Goal: Task Accomplishment & Management: Use online tool/utility

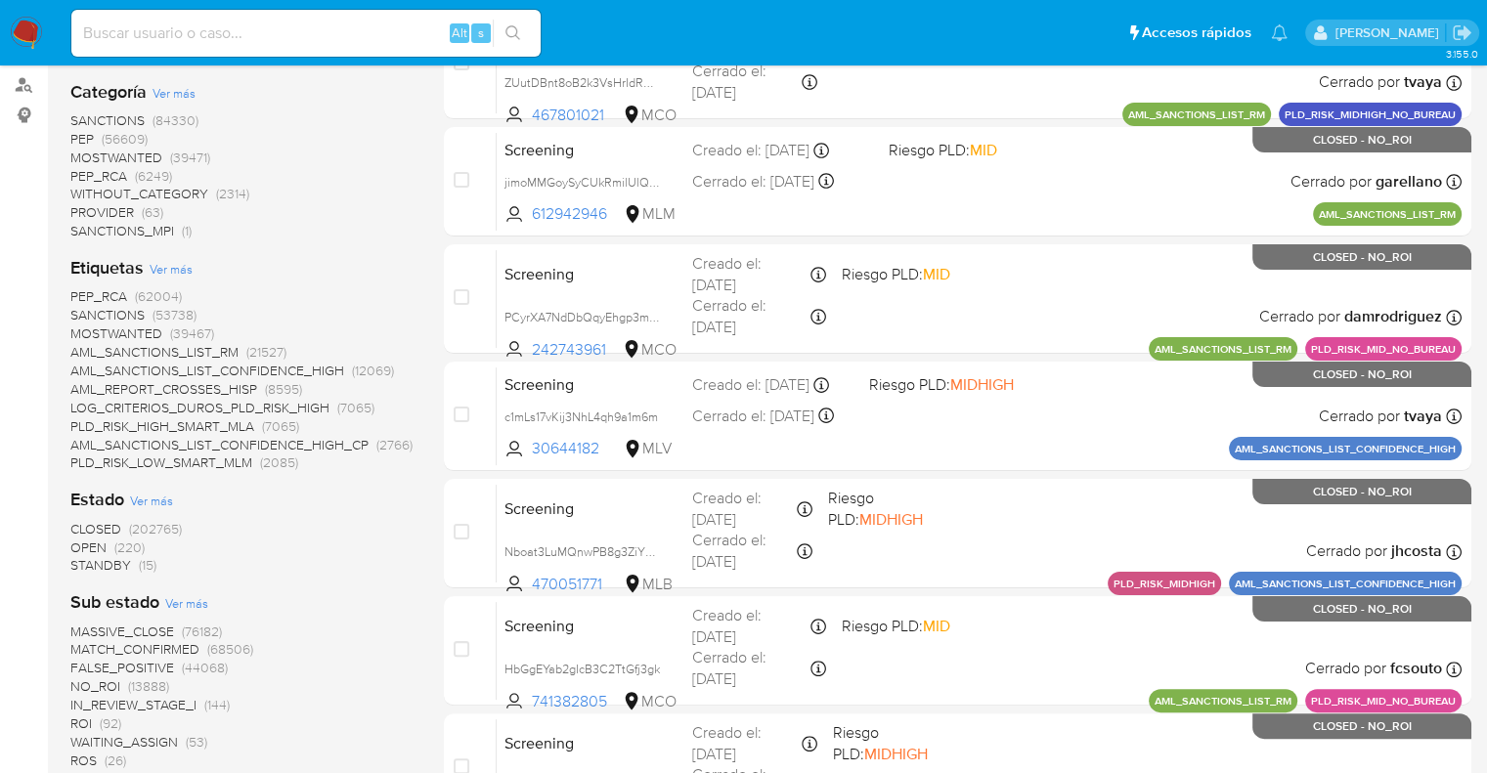
scroll to position [293, 0]
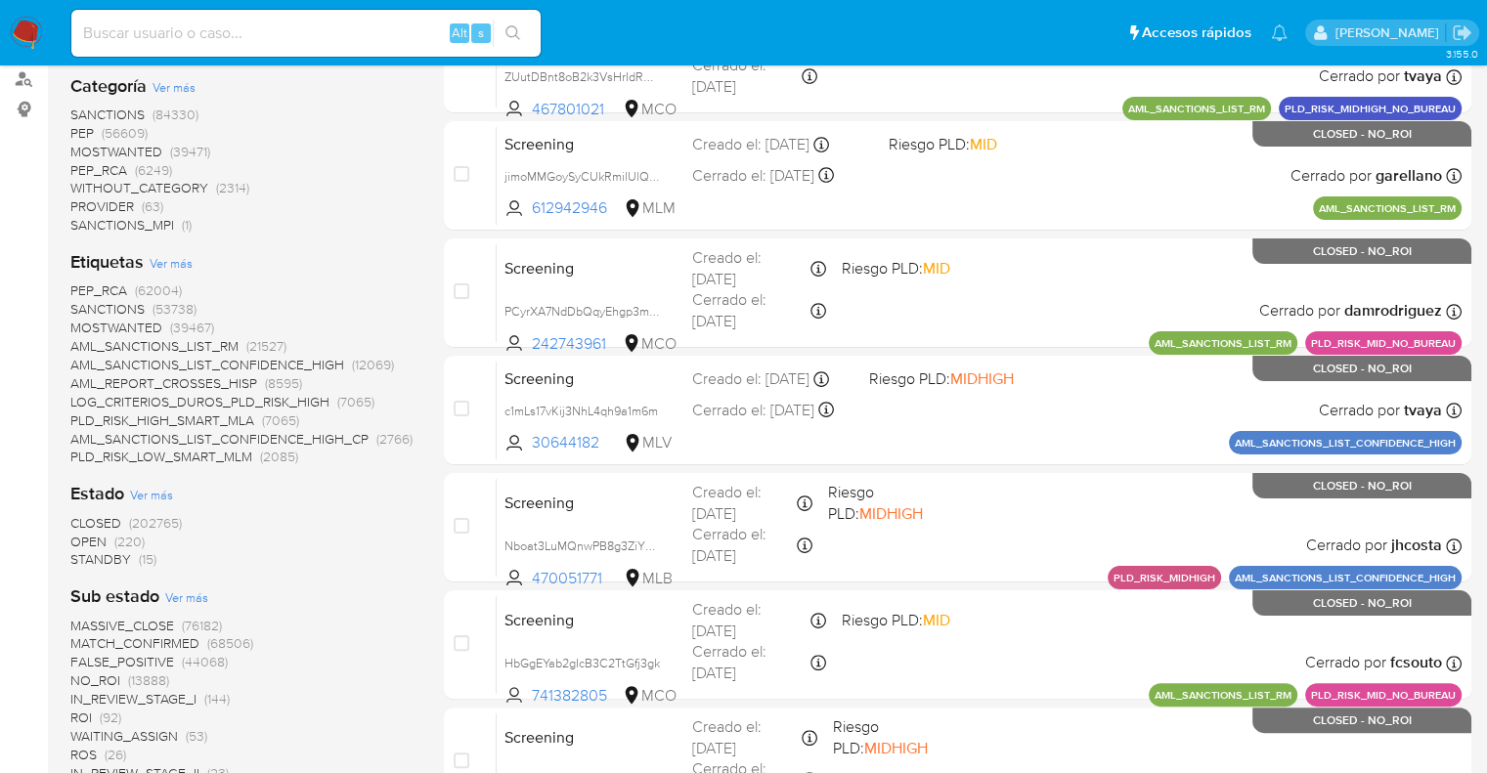
click at [82, 537] on span "OPEN" at bounding box center [88, 542] width 36 height 20
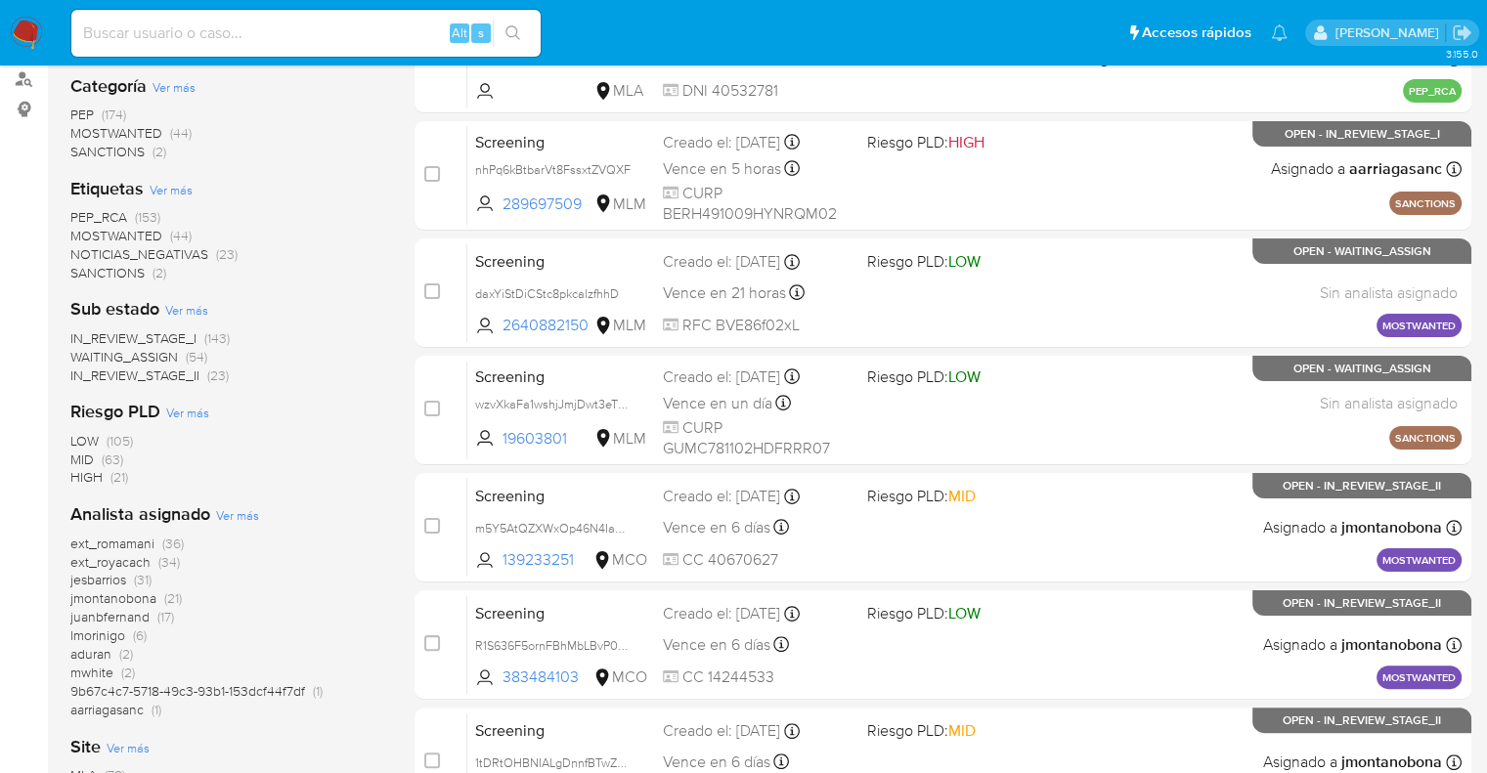
click at [82, 229] on span "MOSTWANTED" at bounding box center [116, 236] width 92 height 20
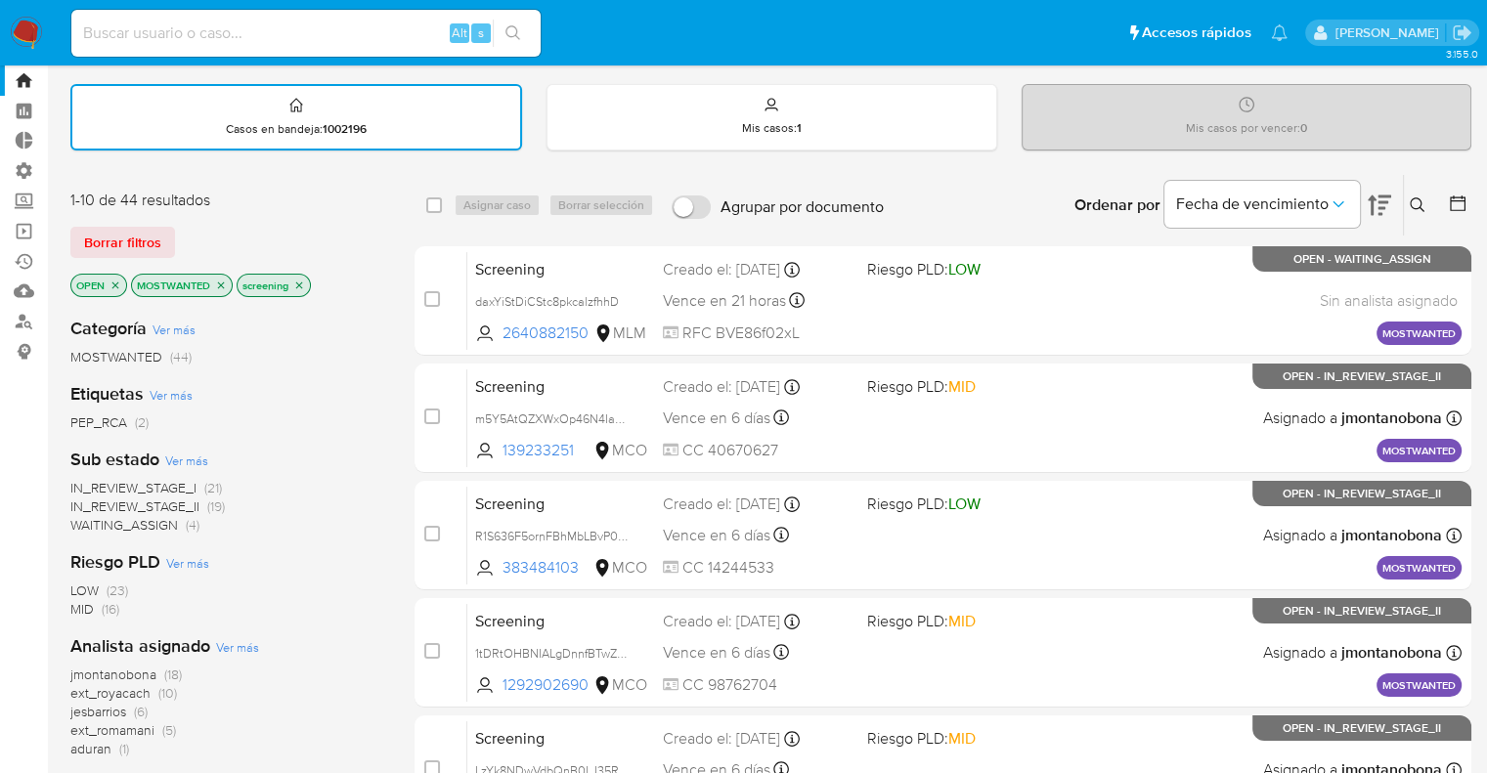
scroll to position [98, 0]
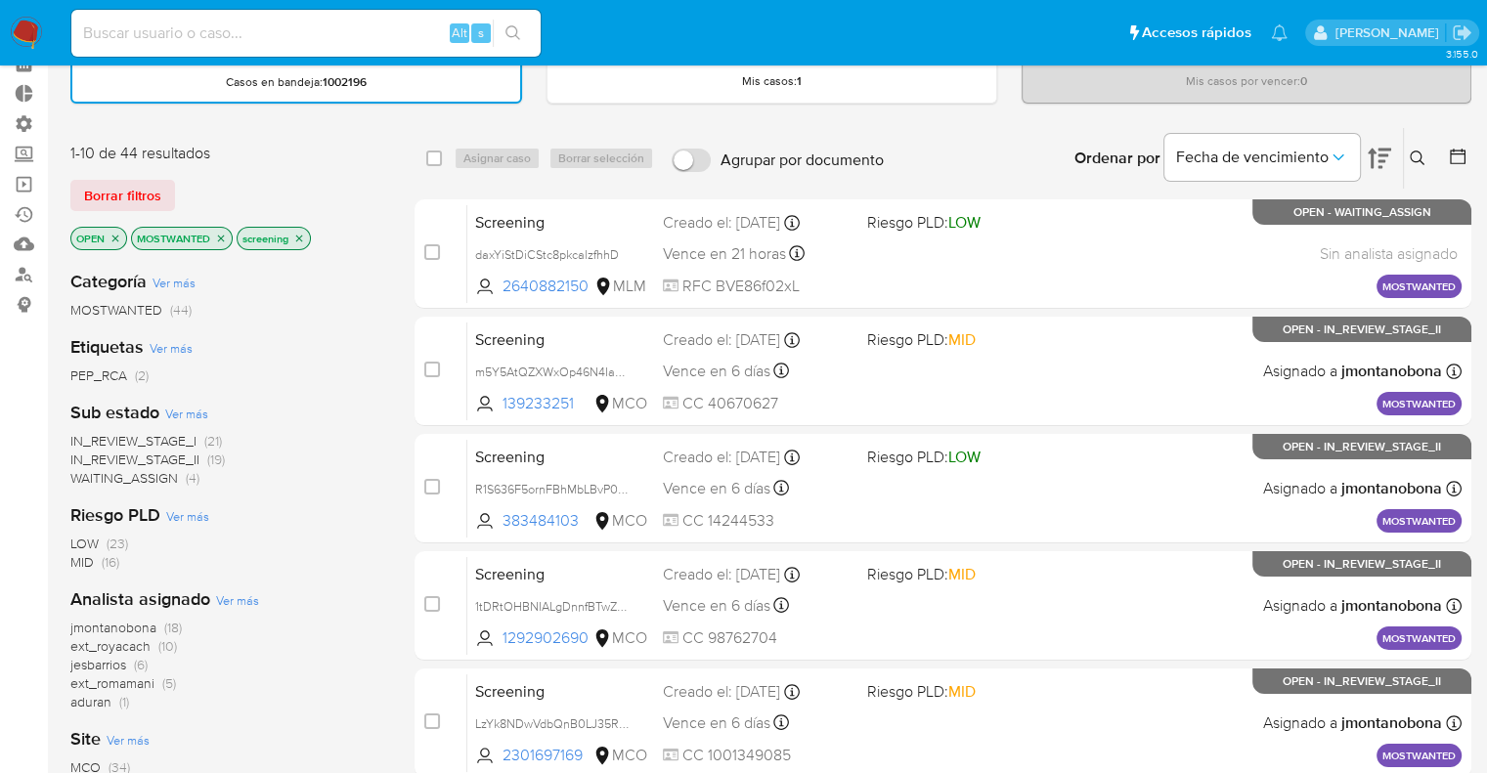
click at [86, 645] on span "ext_royacach" at bounding box center [110, 647] width 80 height 20
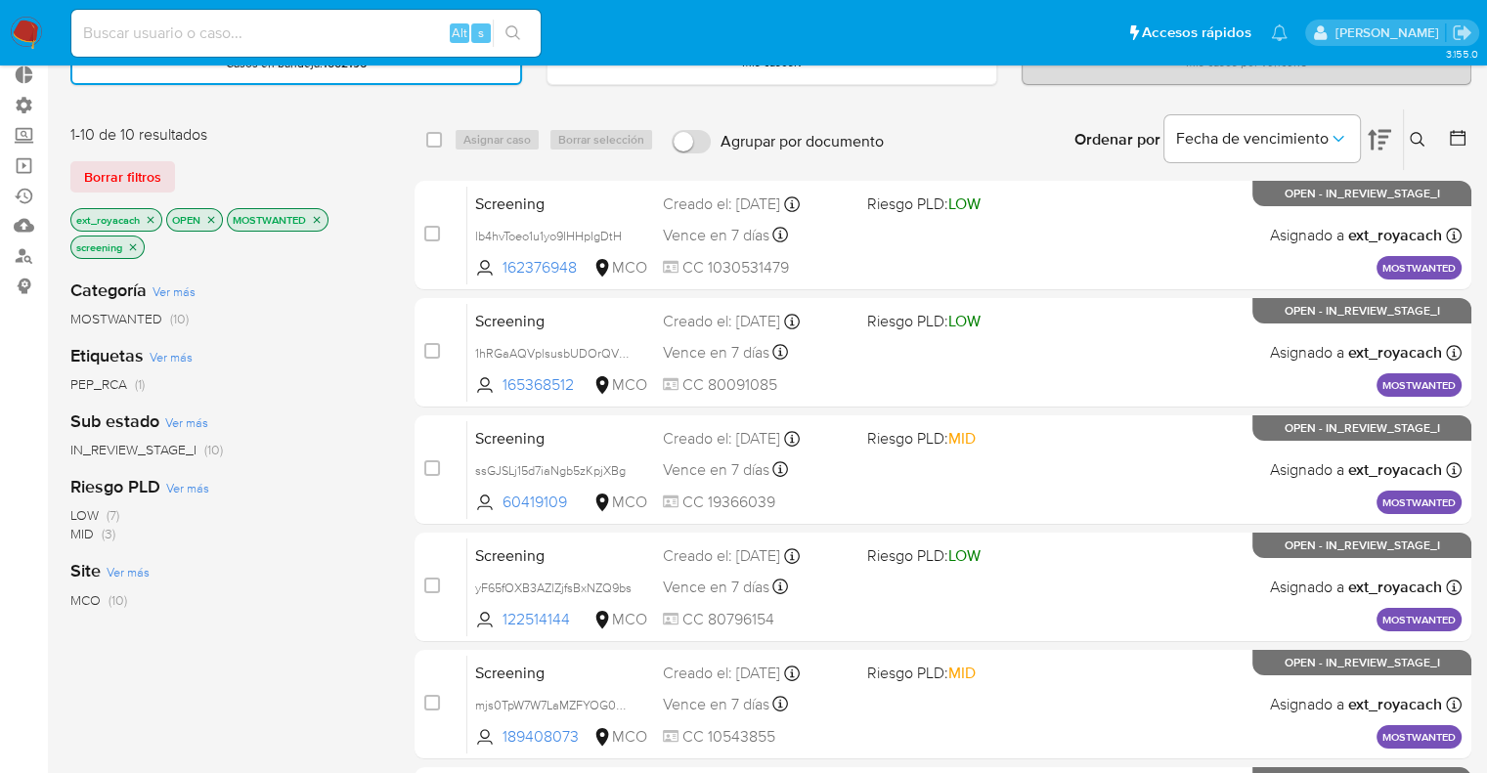
scroll to position [86, 0]
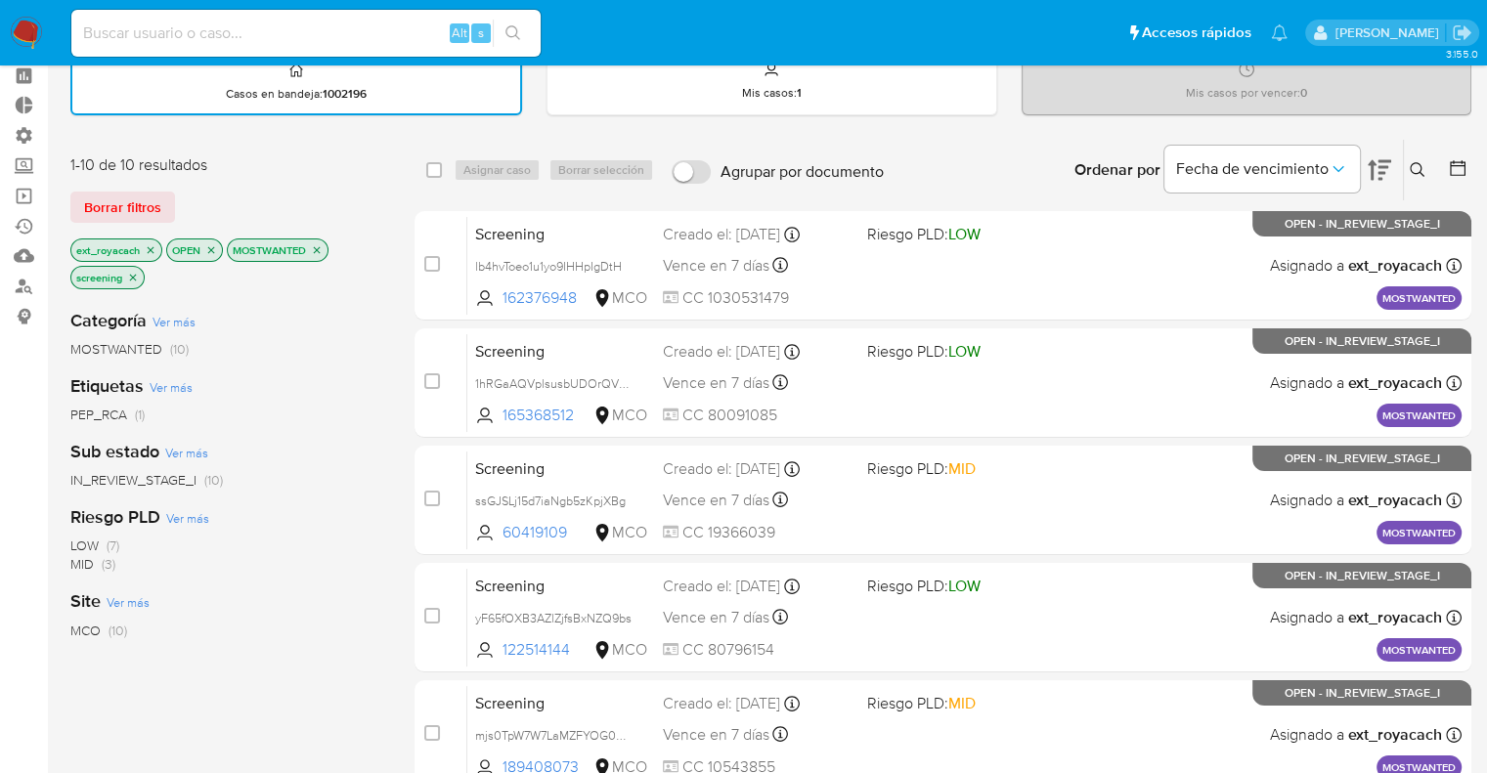
click at [317, 253] on icon "close-filter" at bounding box center [317, 250] width 12 height 12
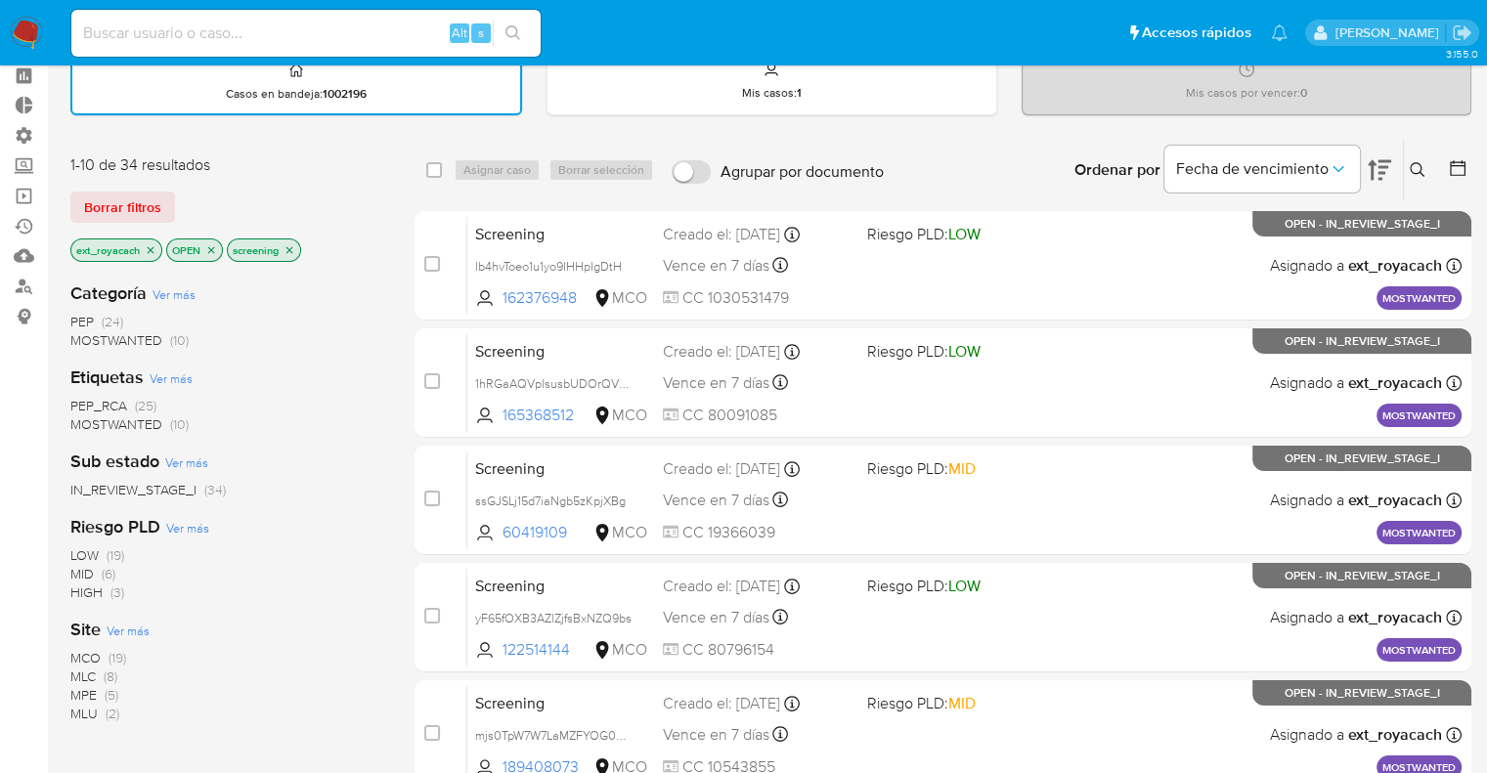
click at [153, 245] on icon "close-filter" at bounding box center [151, 250] width 12 height 12
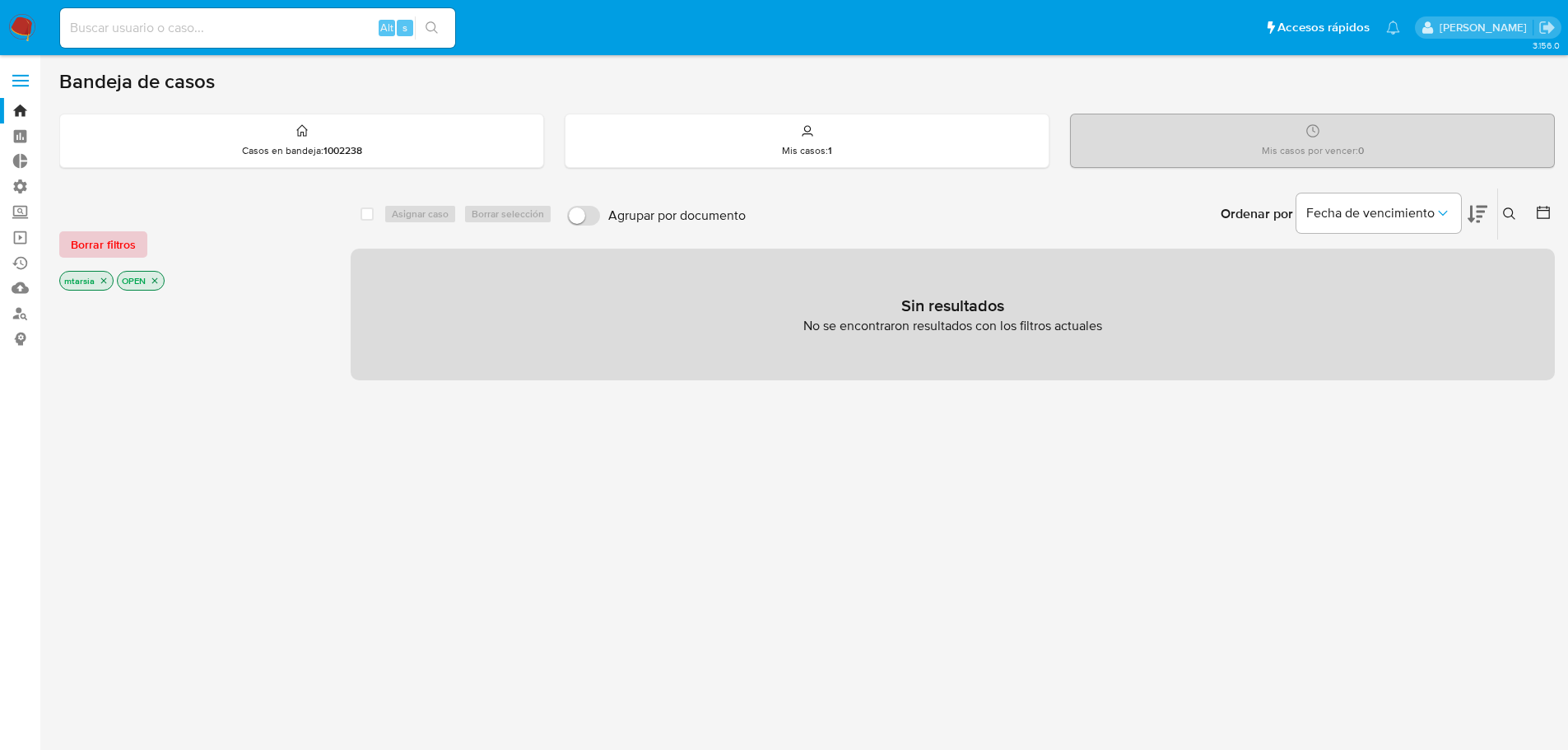
click at [135, 241] on button "Borrar filtros" at bounding box center [103, 244] width 88 height 26
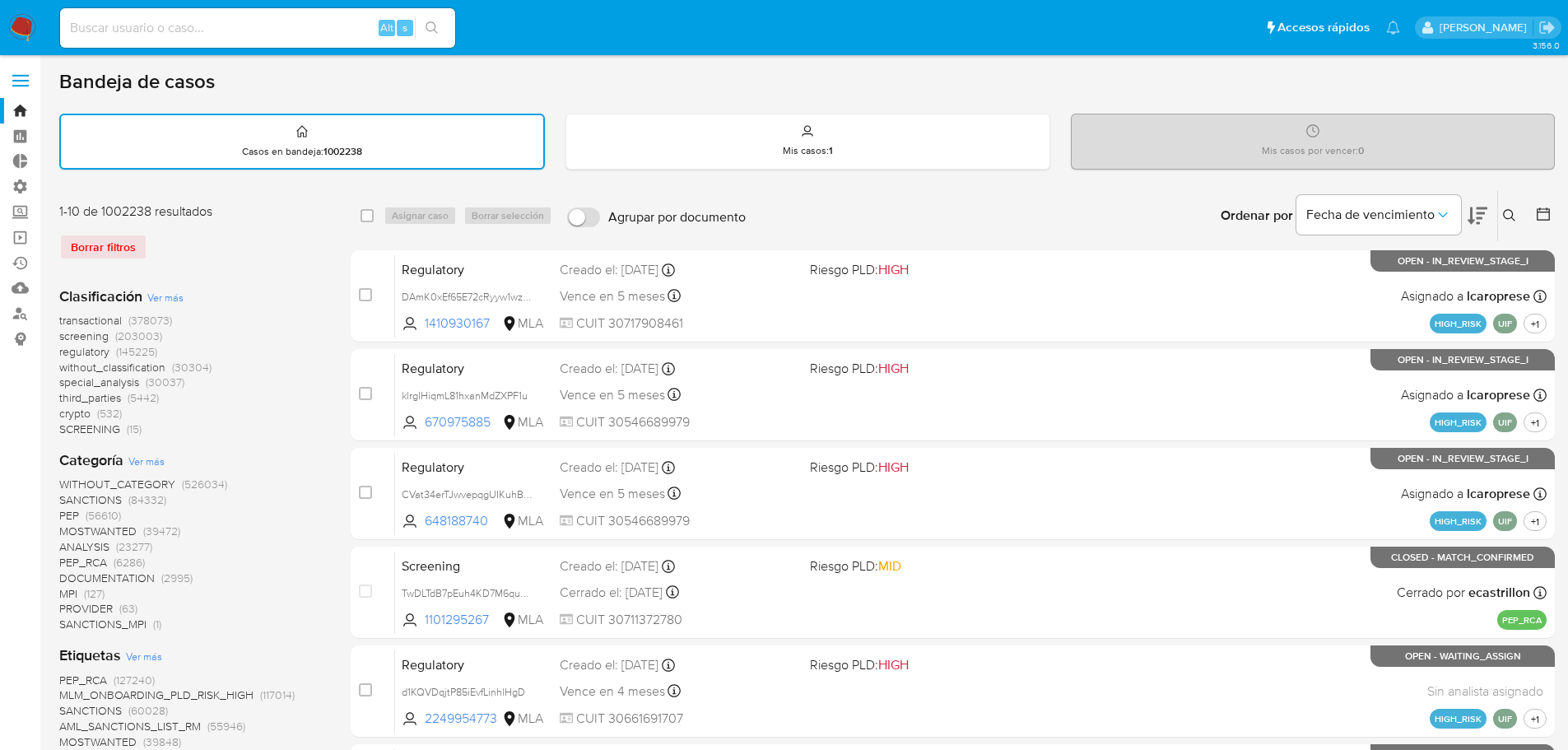
click at [66, 336] on span "screening" at bounding box center [83, 336] width 50 height 17
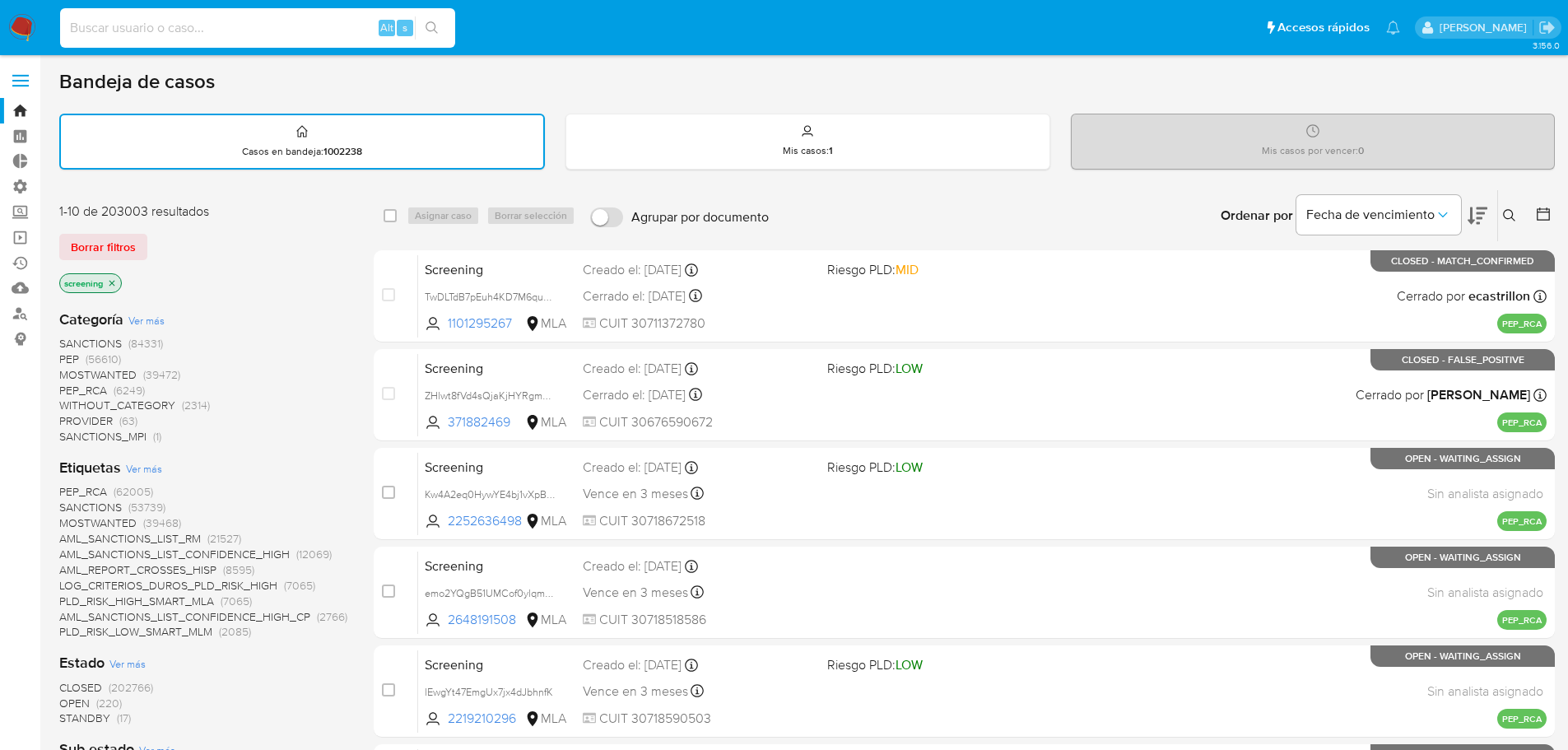
click at [253, 26] on input at bounding box center [257, 28] width 395 height 21
type input "marianelatarsia@gmail.com"
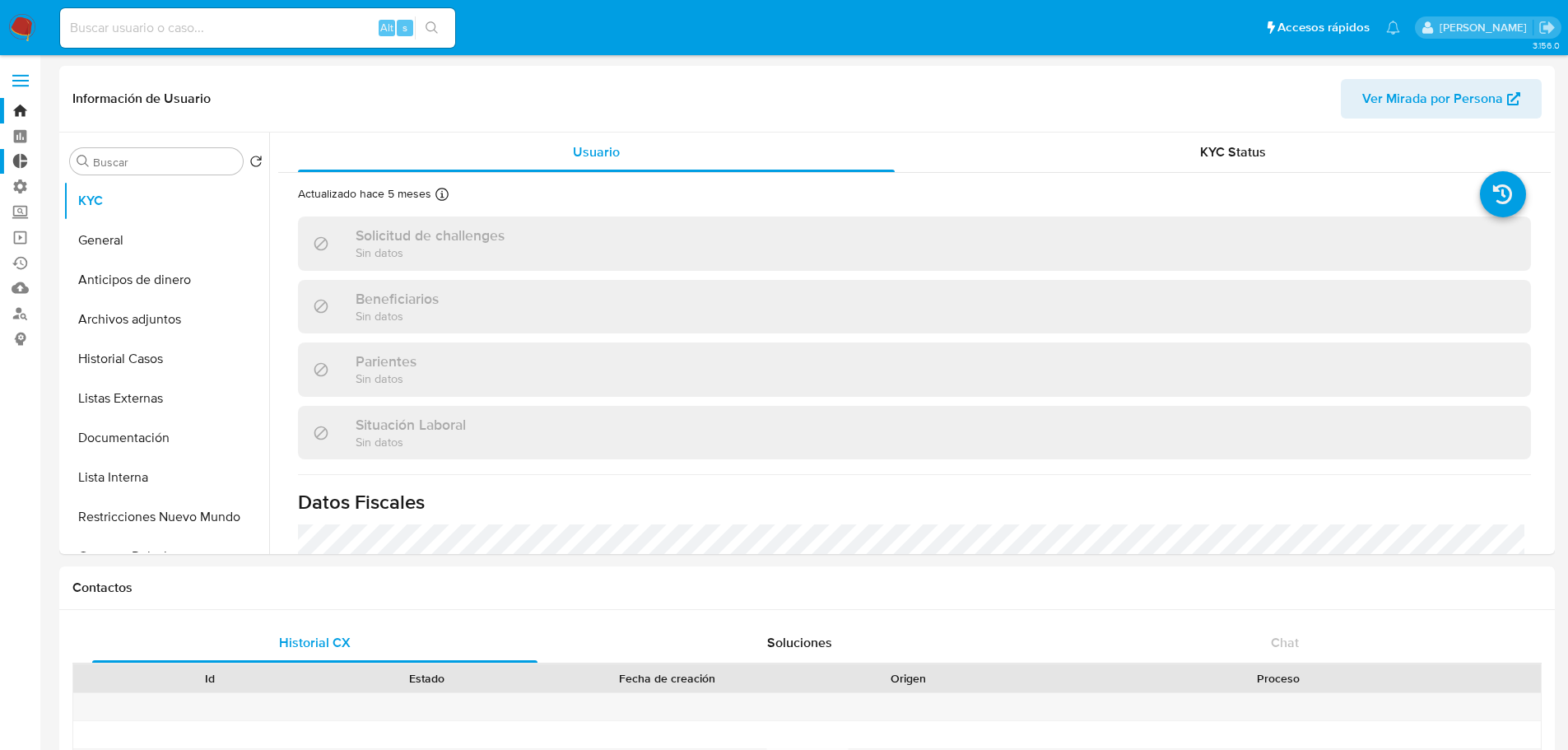
select select "10"
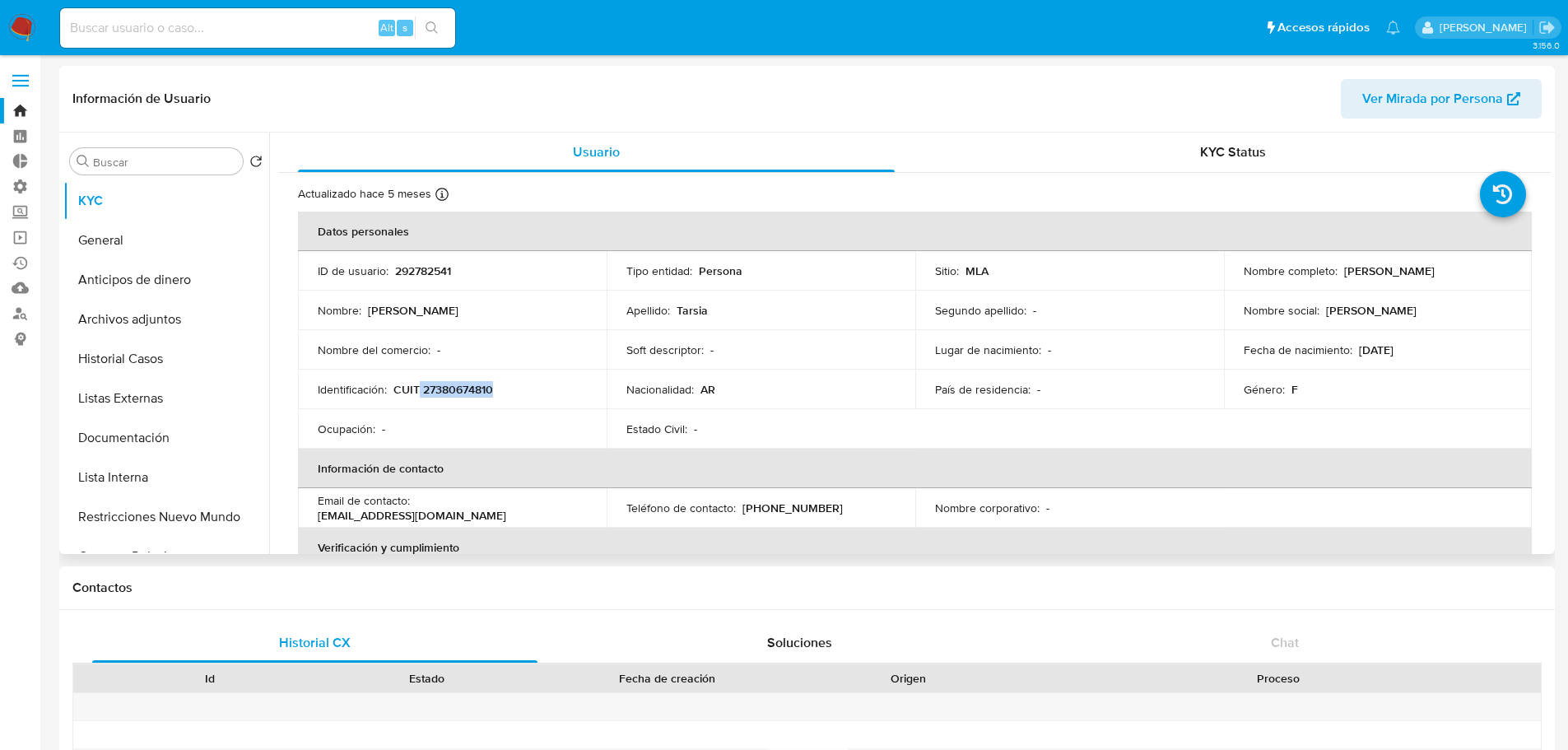
drag, startPoint x: 421, startPoint y: 388, endPoint x: 502, endPoint y: 388, distance: 81.0
click at [502, 388] on div "Identificación : CUIT 27380674810" at bounding box center [452, 390] width 269 height 15
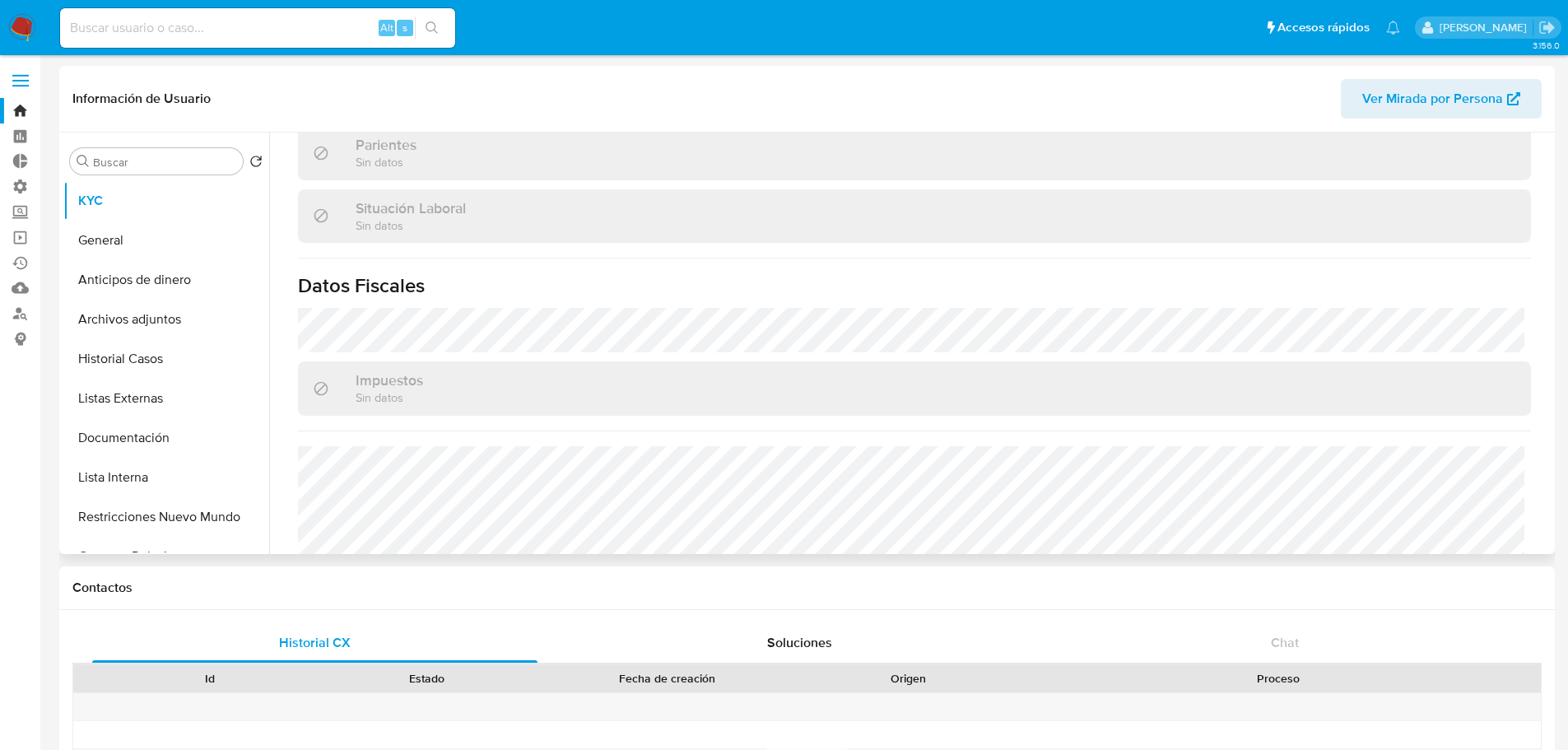
scroll to position [852, 0]
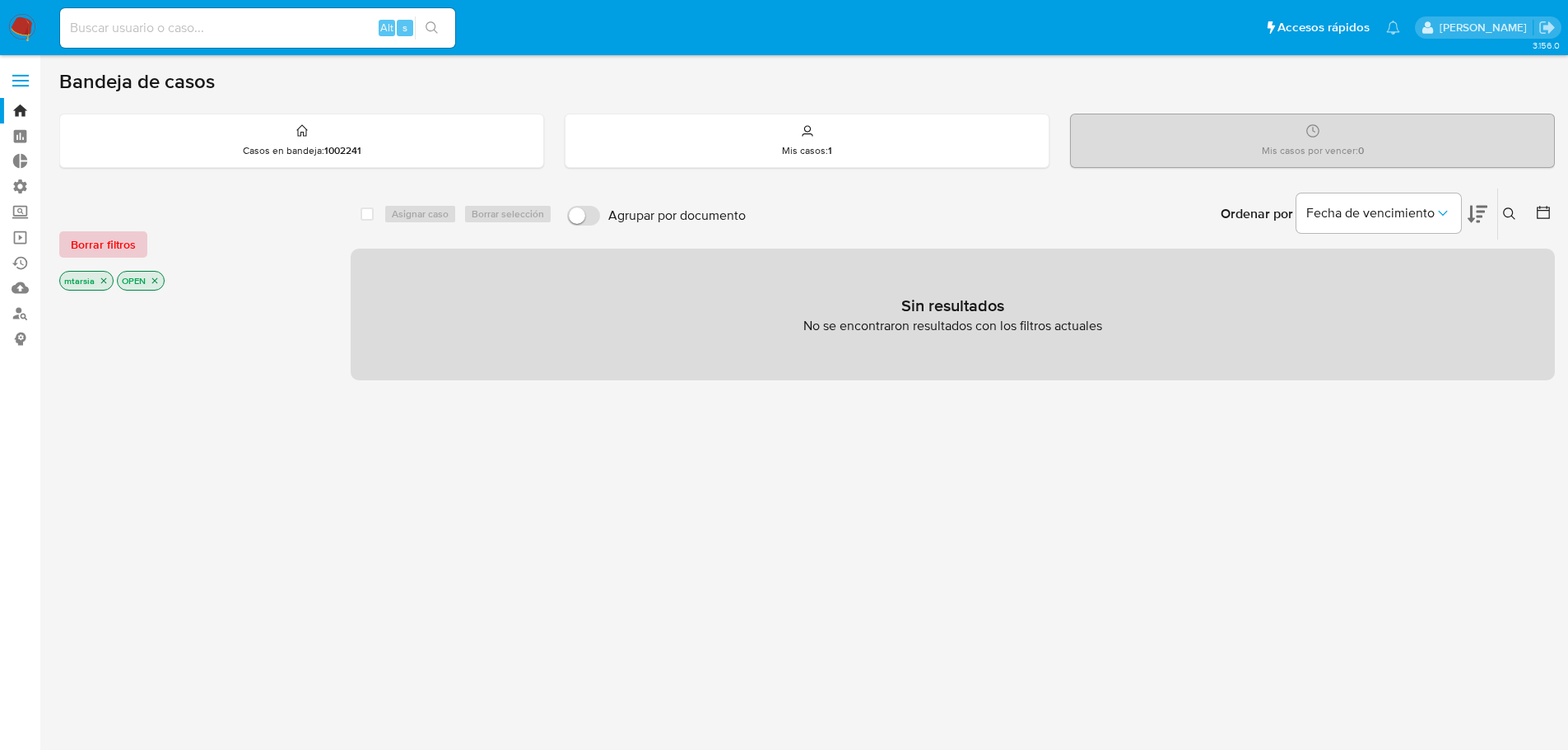
click at [136, 247] on button "Borrar filtros" at bounding box center [103, 244] width 88 height 26
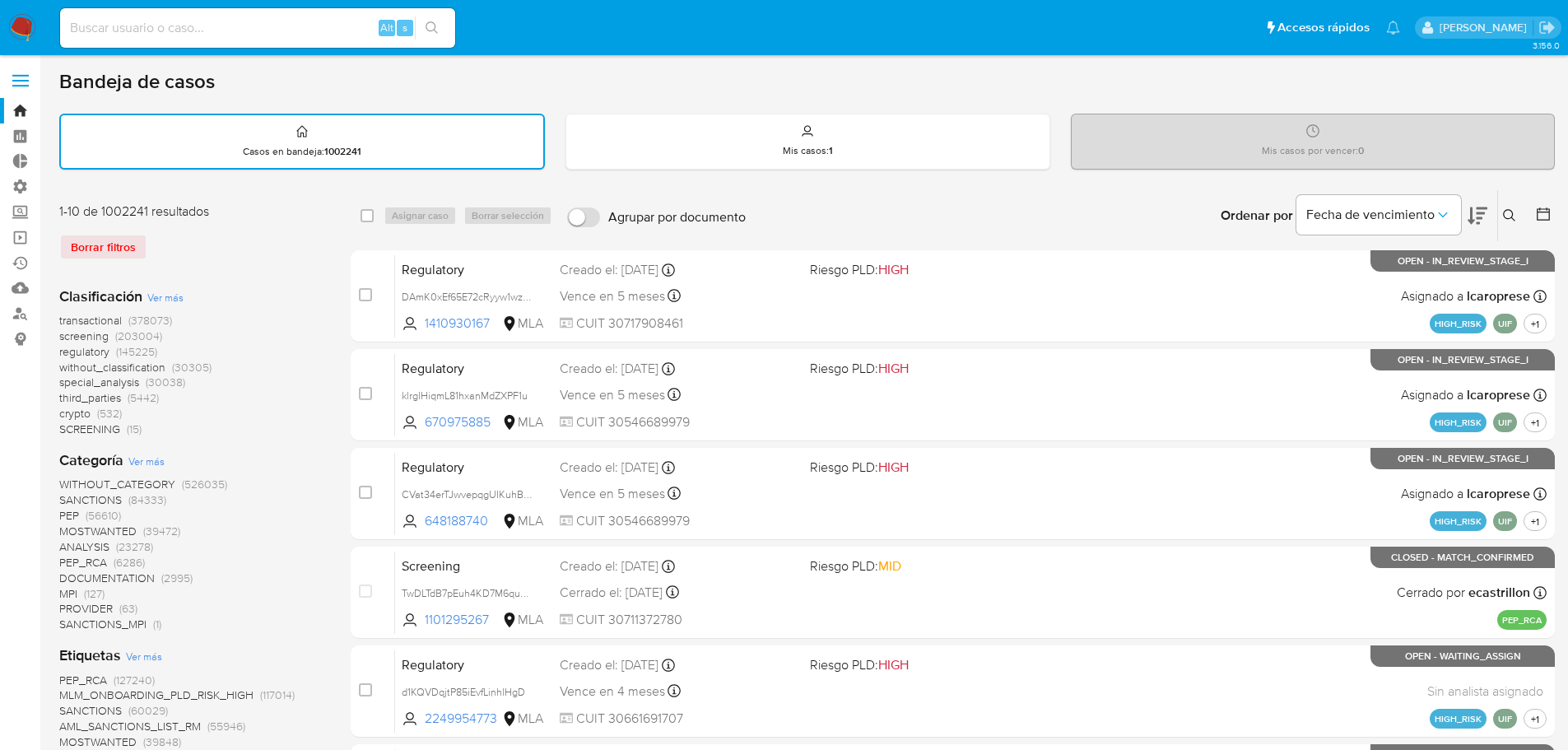
click at [66, 354] on span "regulatory" at bounding box center [84, 352] width 50 height 17
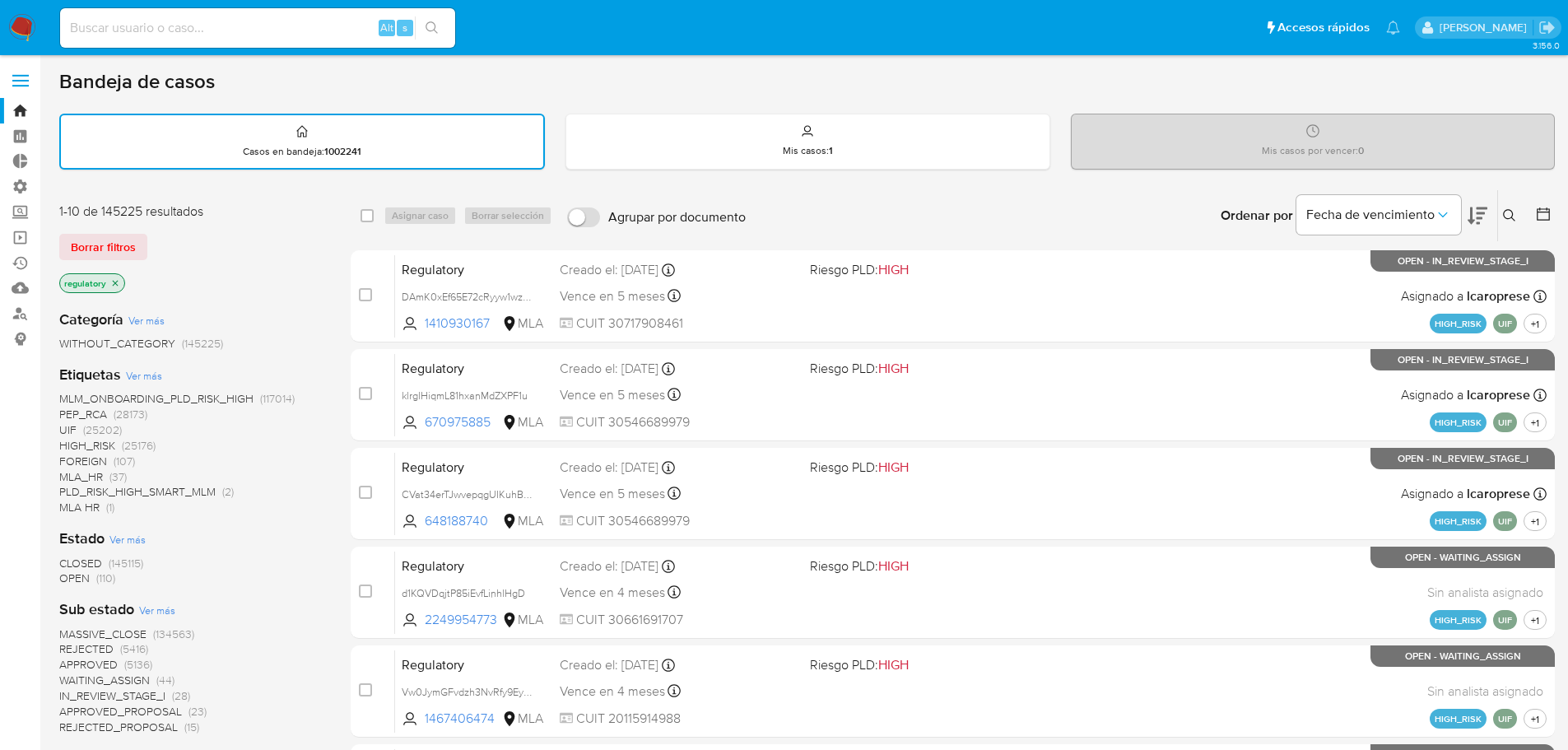
click at [271, 282] on div "regulatory" at bounding box center [190, 285] width 263 height 23
click at [73, 576] on span "OPEN" at bounding box center [74, 578] width 30 height 17
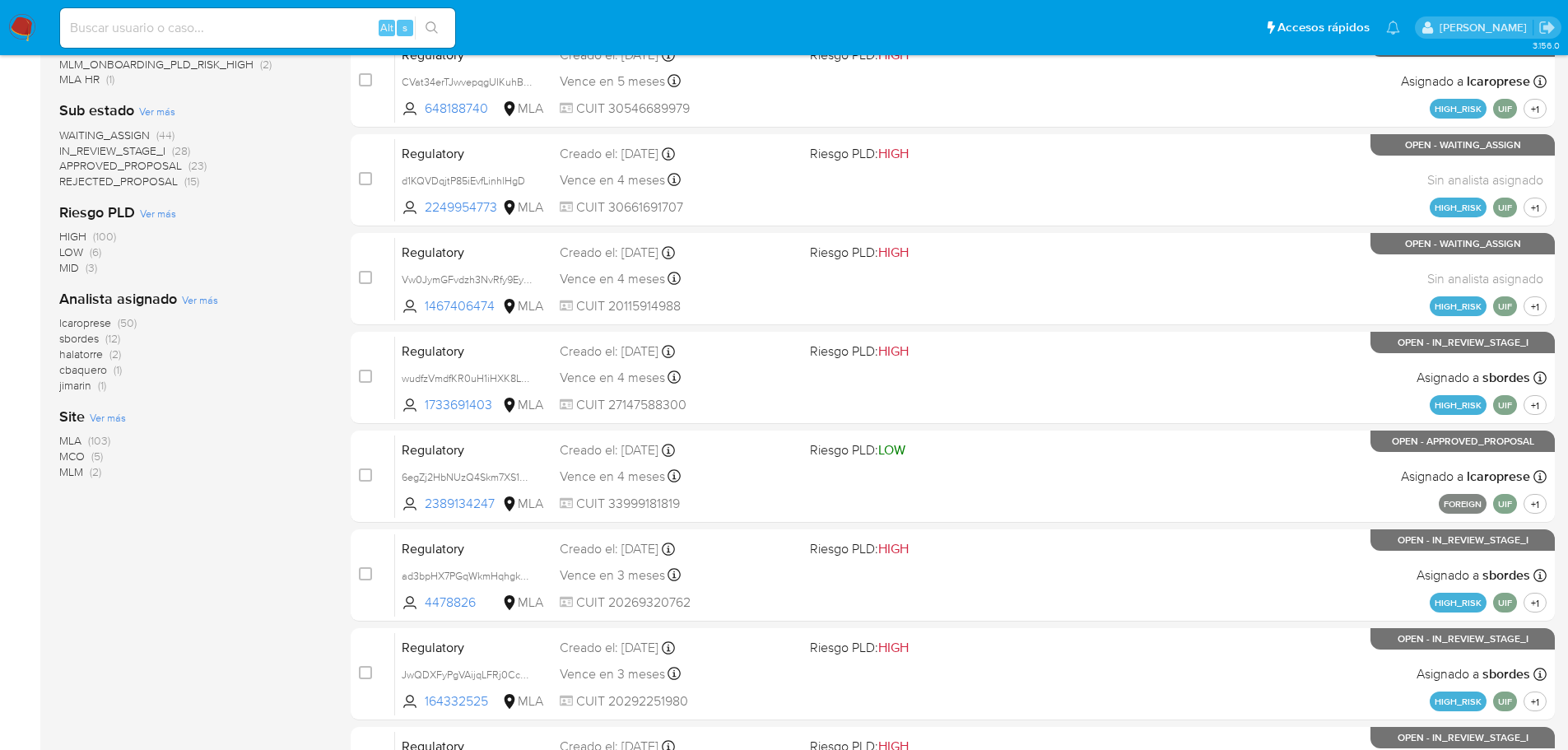
scroll to position [494, 0]
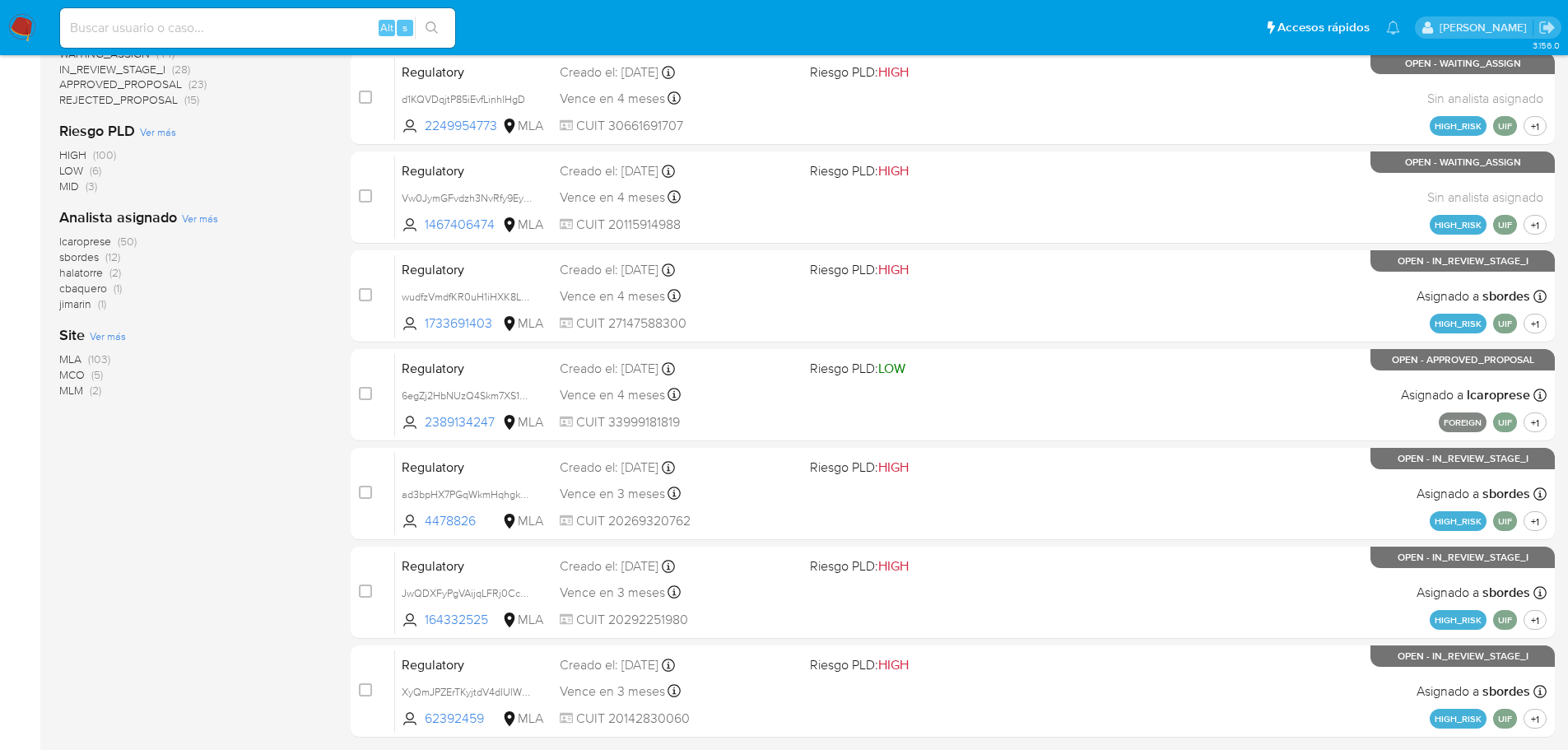
click at [69, 378] on span "MCO" at bounding box center [72, 375] width 25 height 17
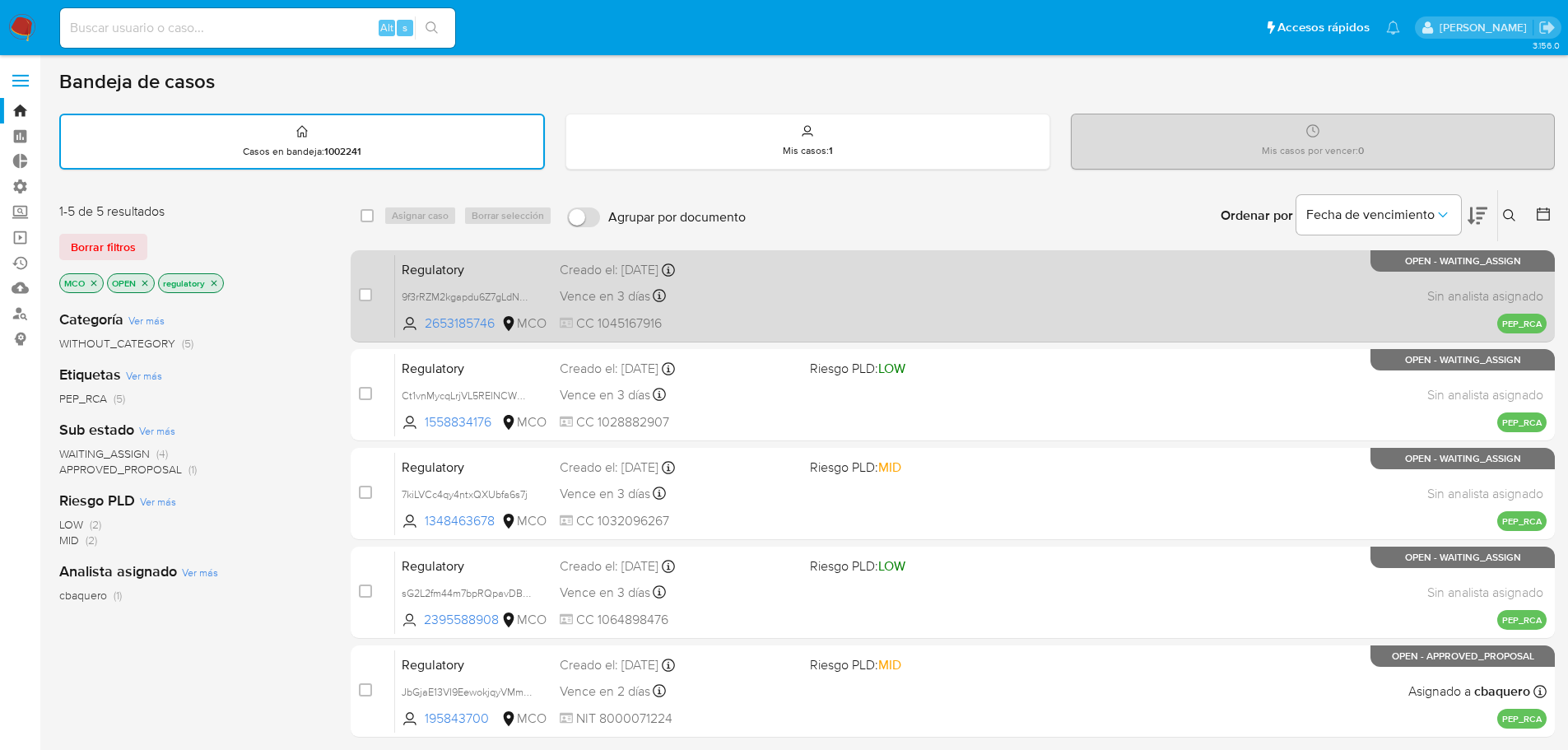
click at [509, 264] on span "Regulatory" at bounding box center [474, 268] width 145 height 21
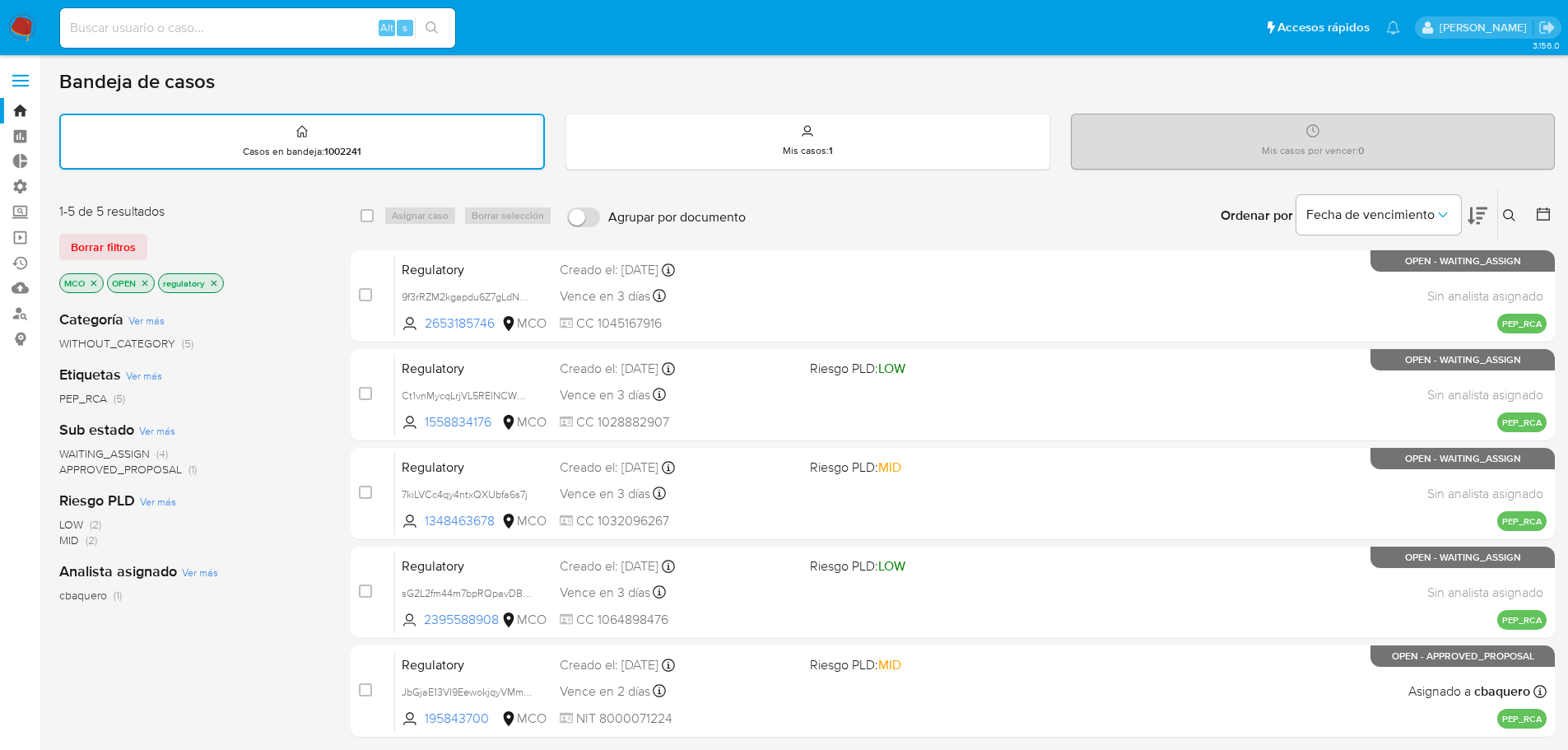
click at [217, 283] on icon "close-filter" at bounding box center [214, 283] width 10 height 10
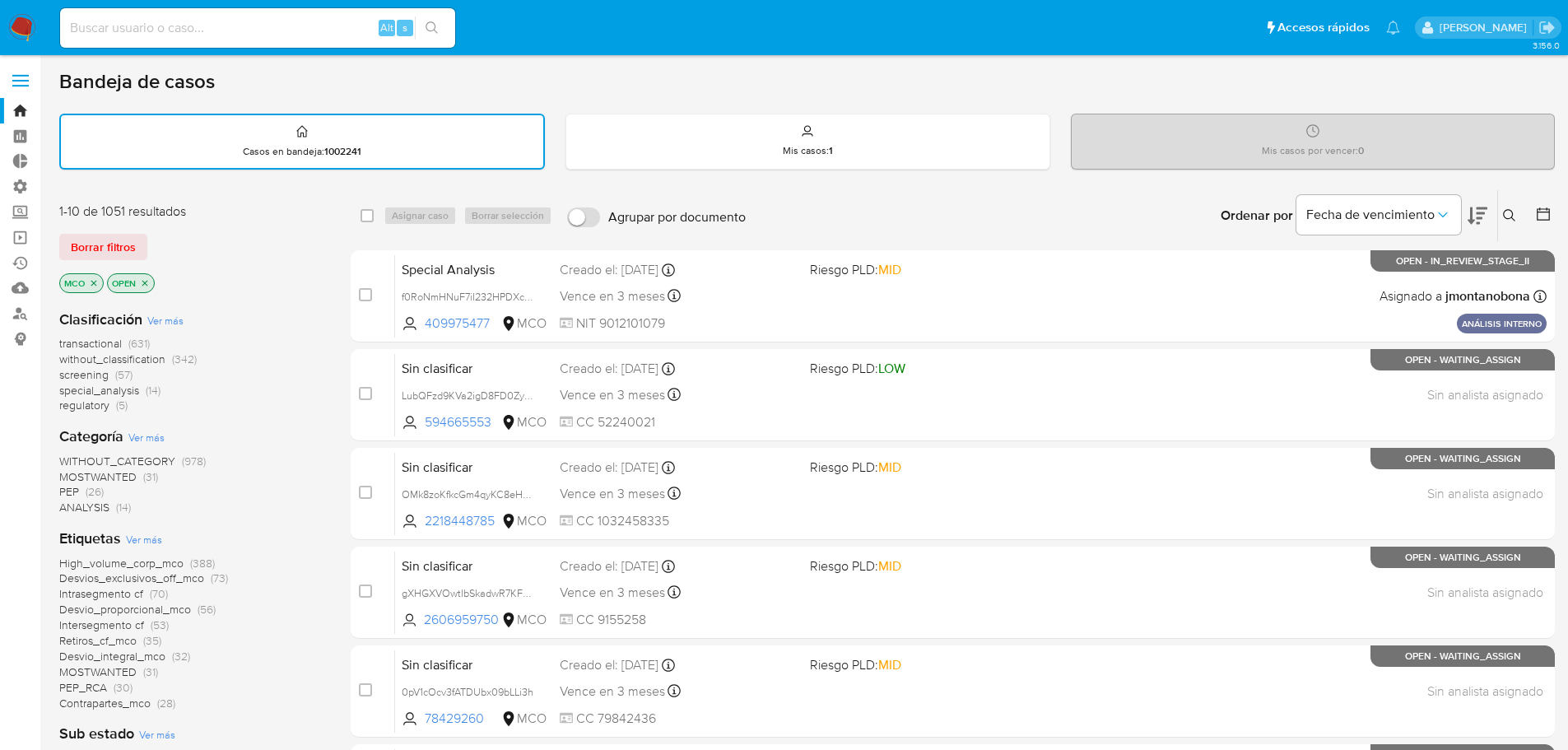
click at [92, 285] on icon "close-filter" at bounding box center [94, 282] width 6 height 6
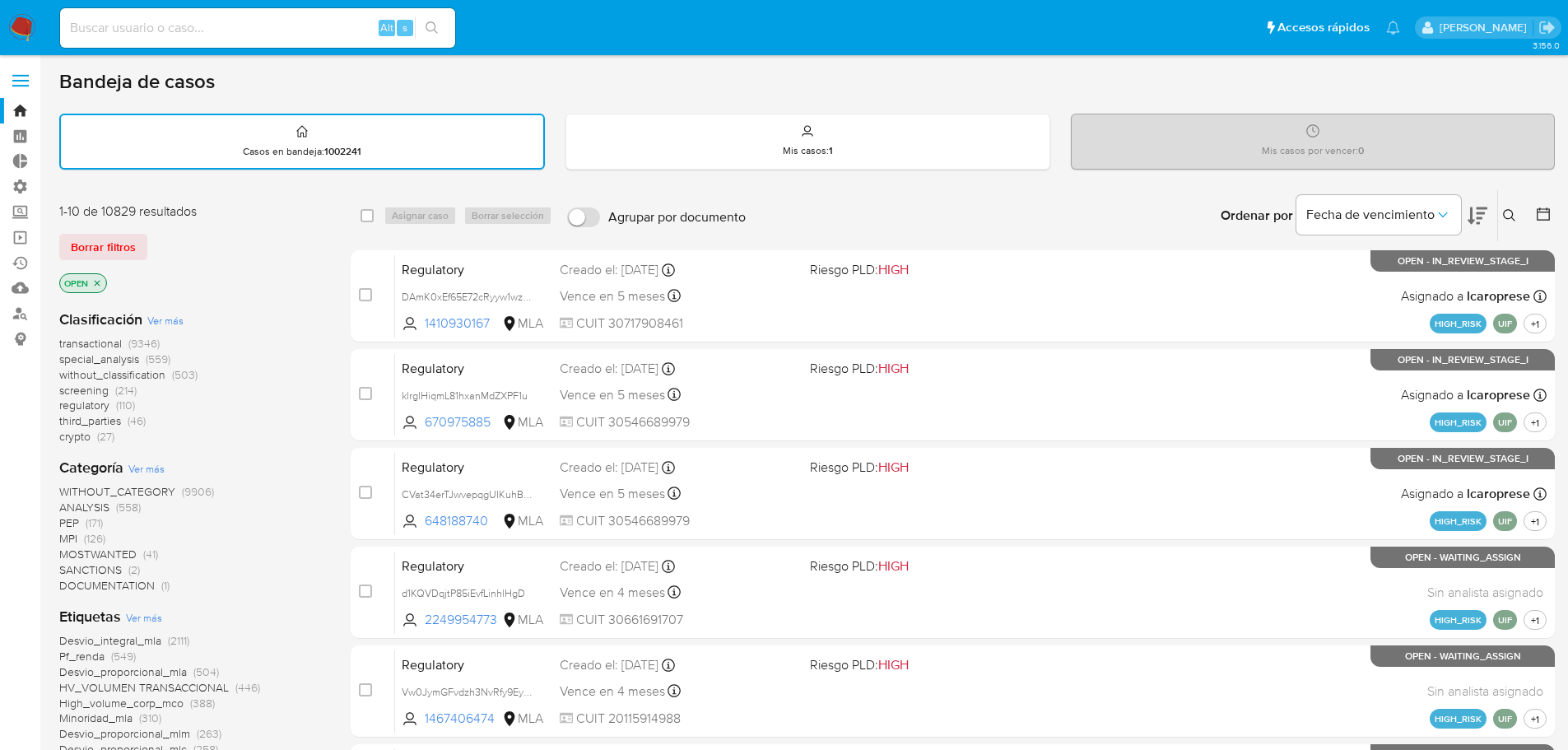
click at [73, 393] on span "screening" at bounding box center [83, 391] width 50 height 17
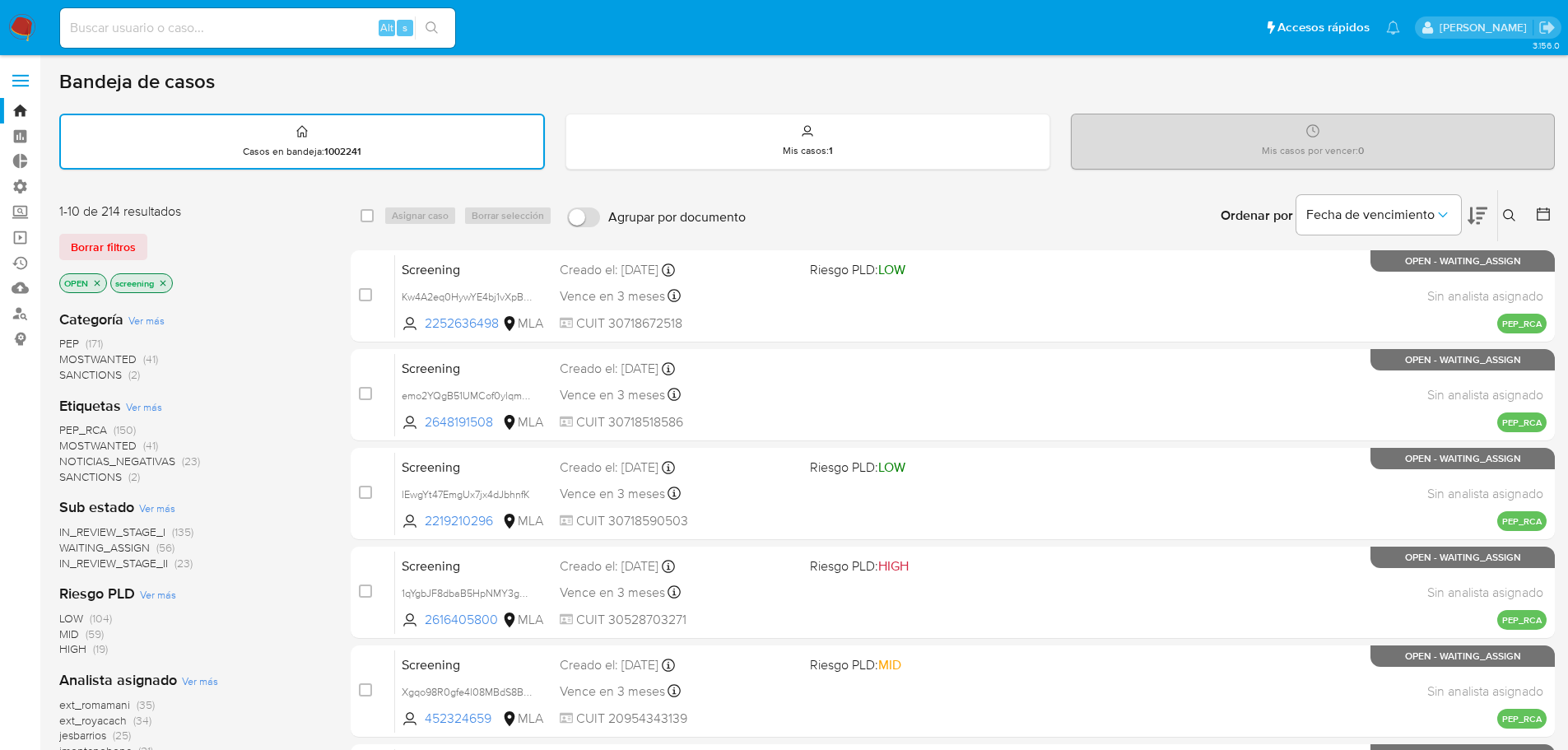
click at [96, 428] on span "PEP_RCA" at bounding box center [82, 430] width 48 height 17
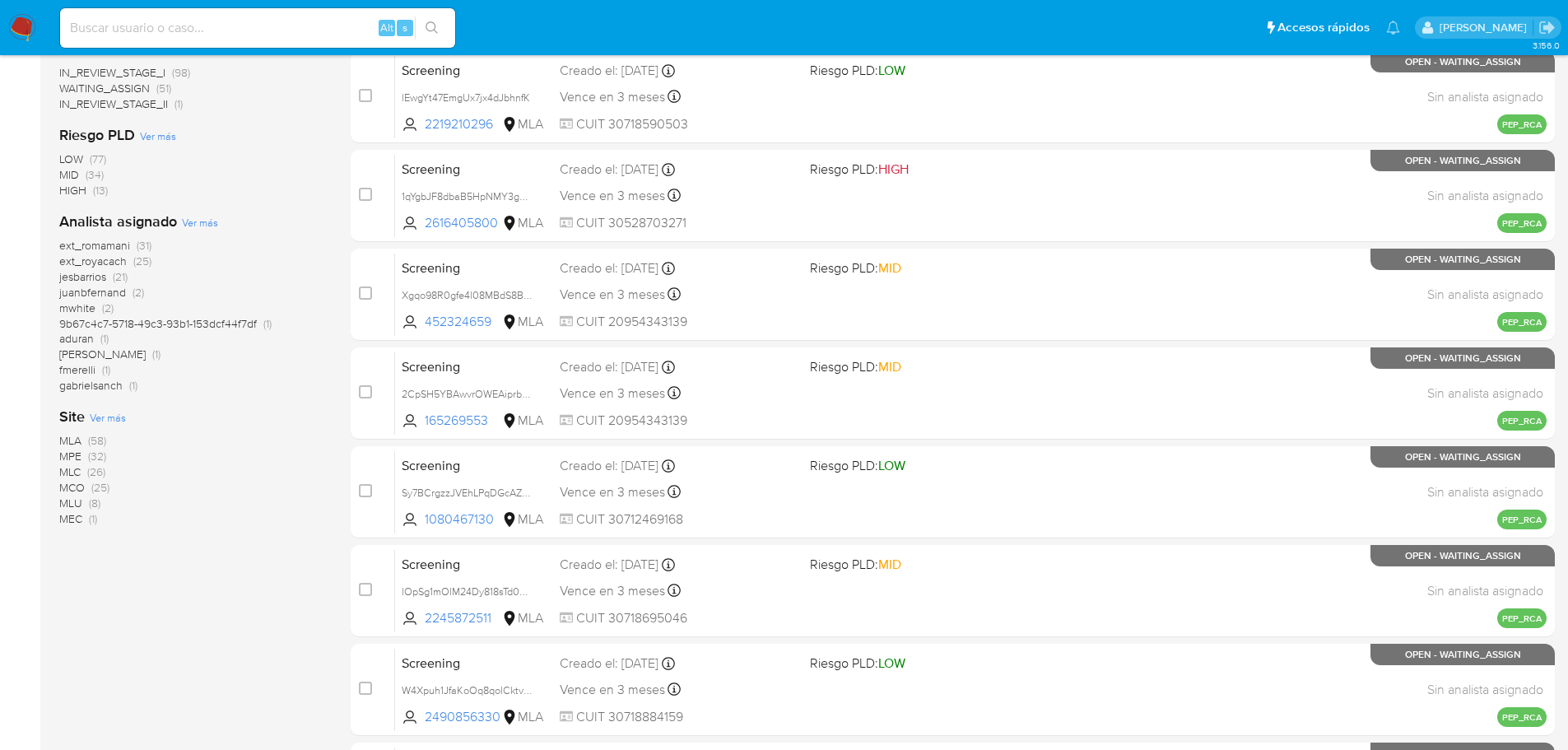
scroll to position [494, 0]
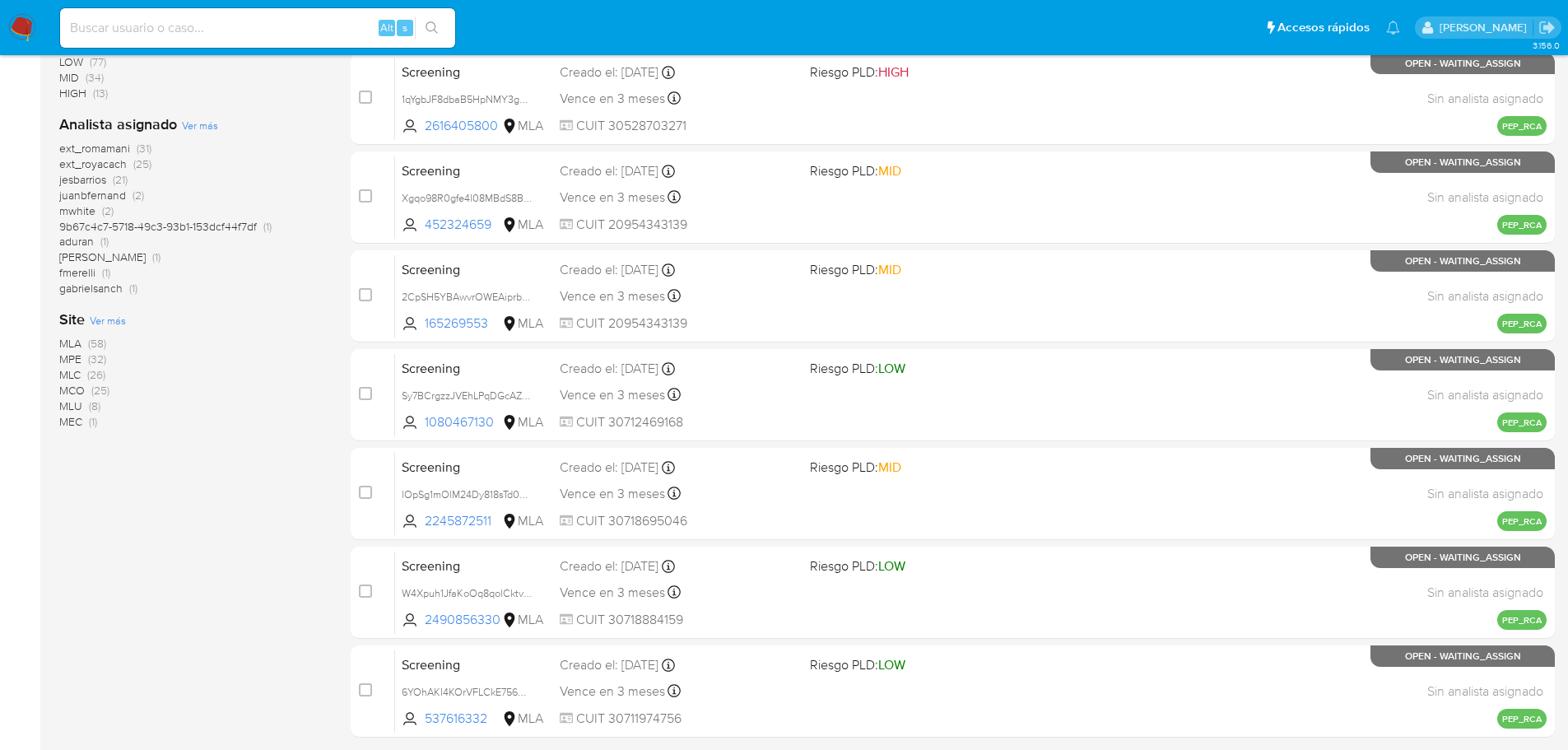
click at [66, 418] on span "MEC" at bounding box center [70, 422] width 23 height 17
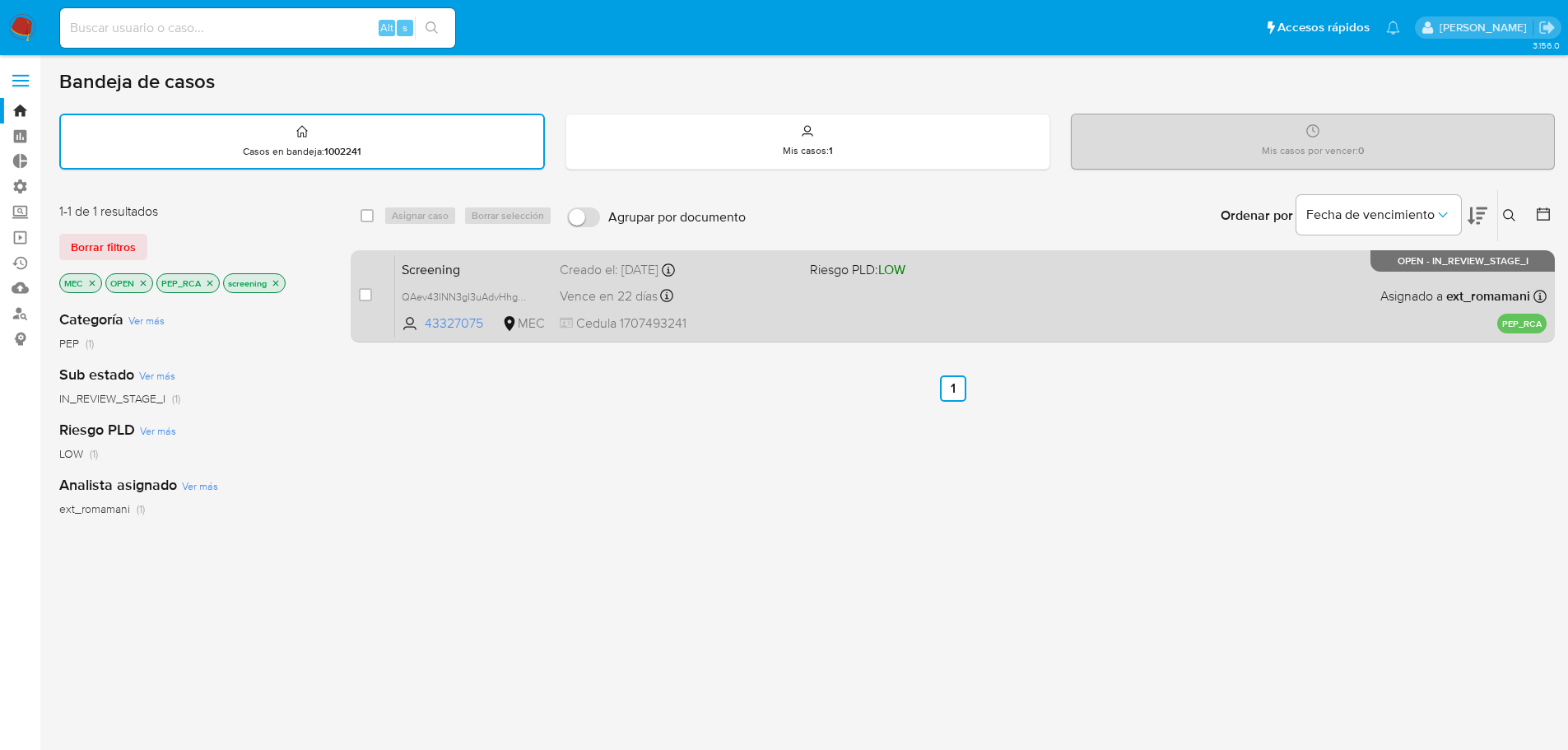
click at [500, 274] on span "Screening" at bounding box center [474, 268] width 145 height 21
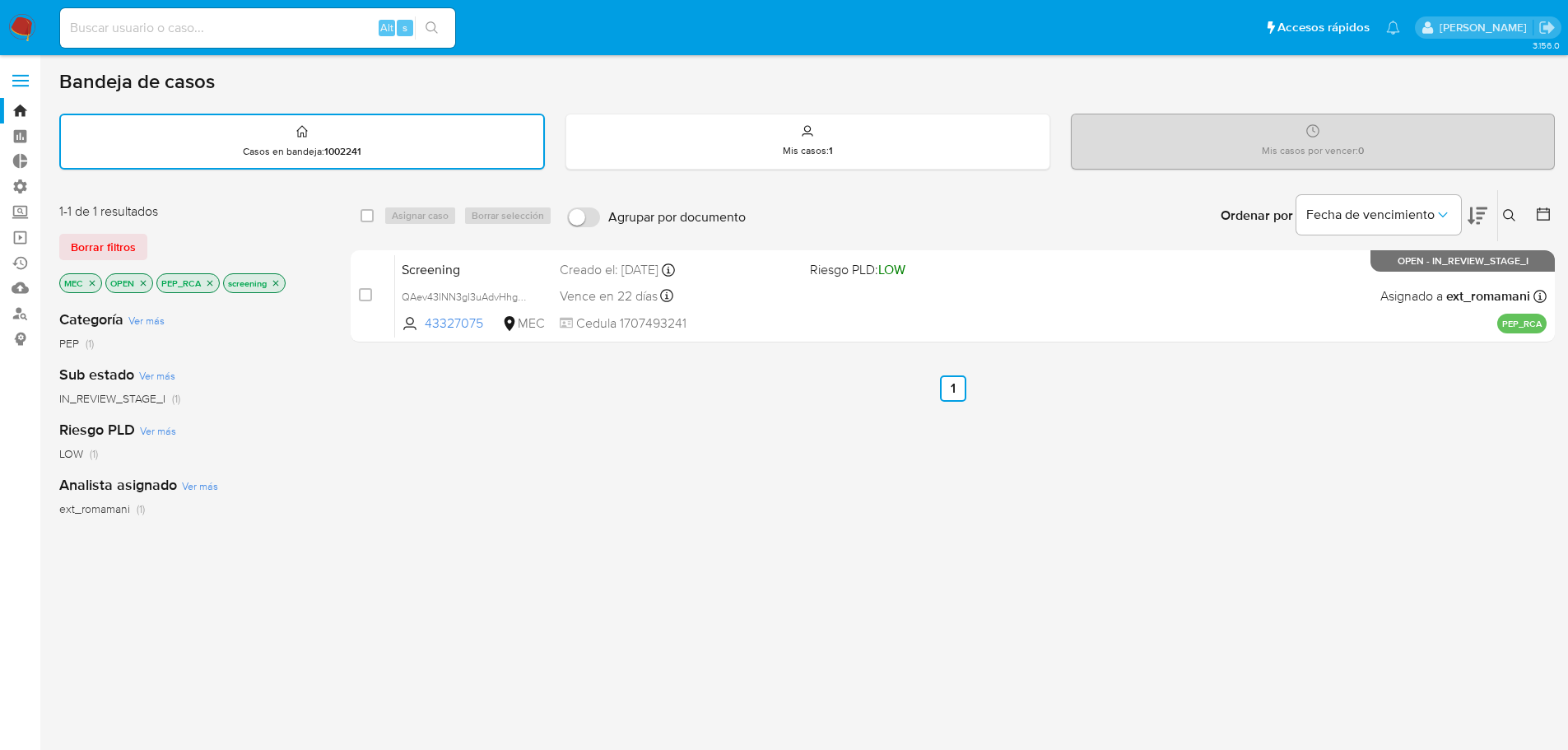
click at [24, 77] on label at bounding box center [20, 80] width 41 height 35
click at [0, 0] on input "checkbox" at bounding box center [0, 0] width 0 height 0
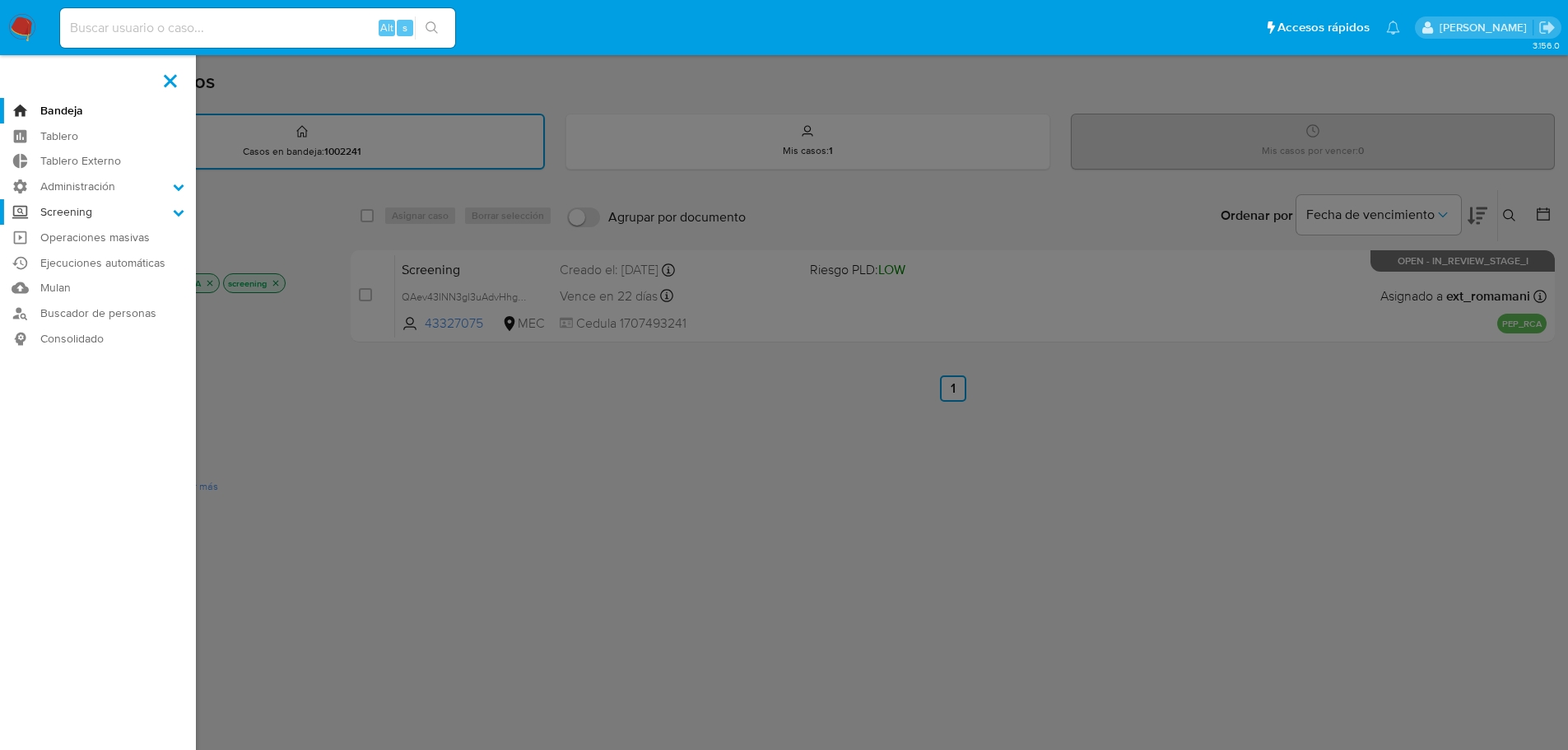
click at [173, 208] on icon at bounding box center [178, 212] width 12 height 12
click at [0, 0] on input "Screening" at bounding box center [0, 0] width 0 height 0
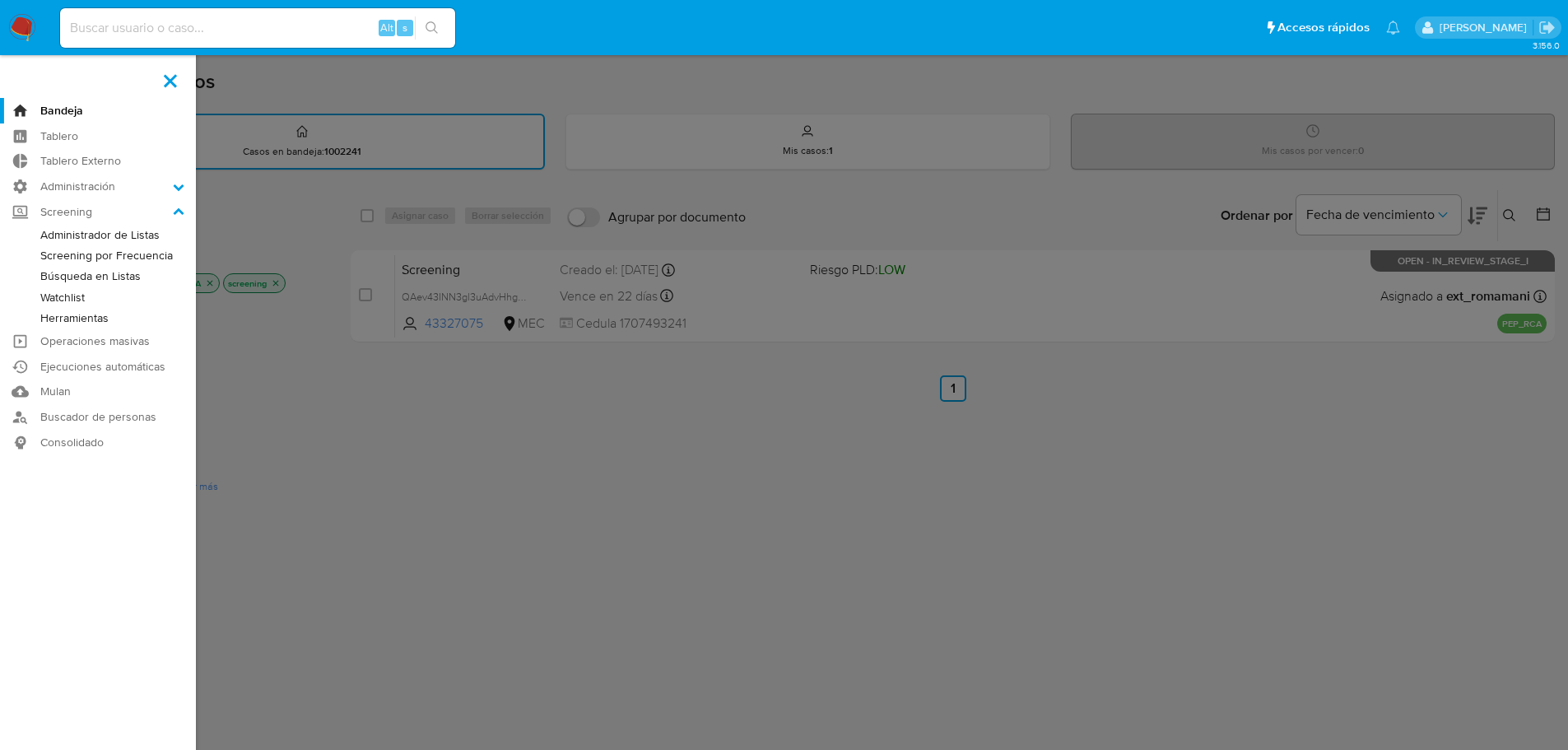
click at [54, 316] on link "Herramientas" at bounding box center [98, 318] width 196 height 20
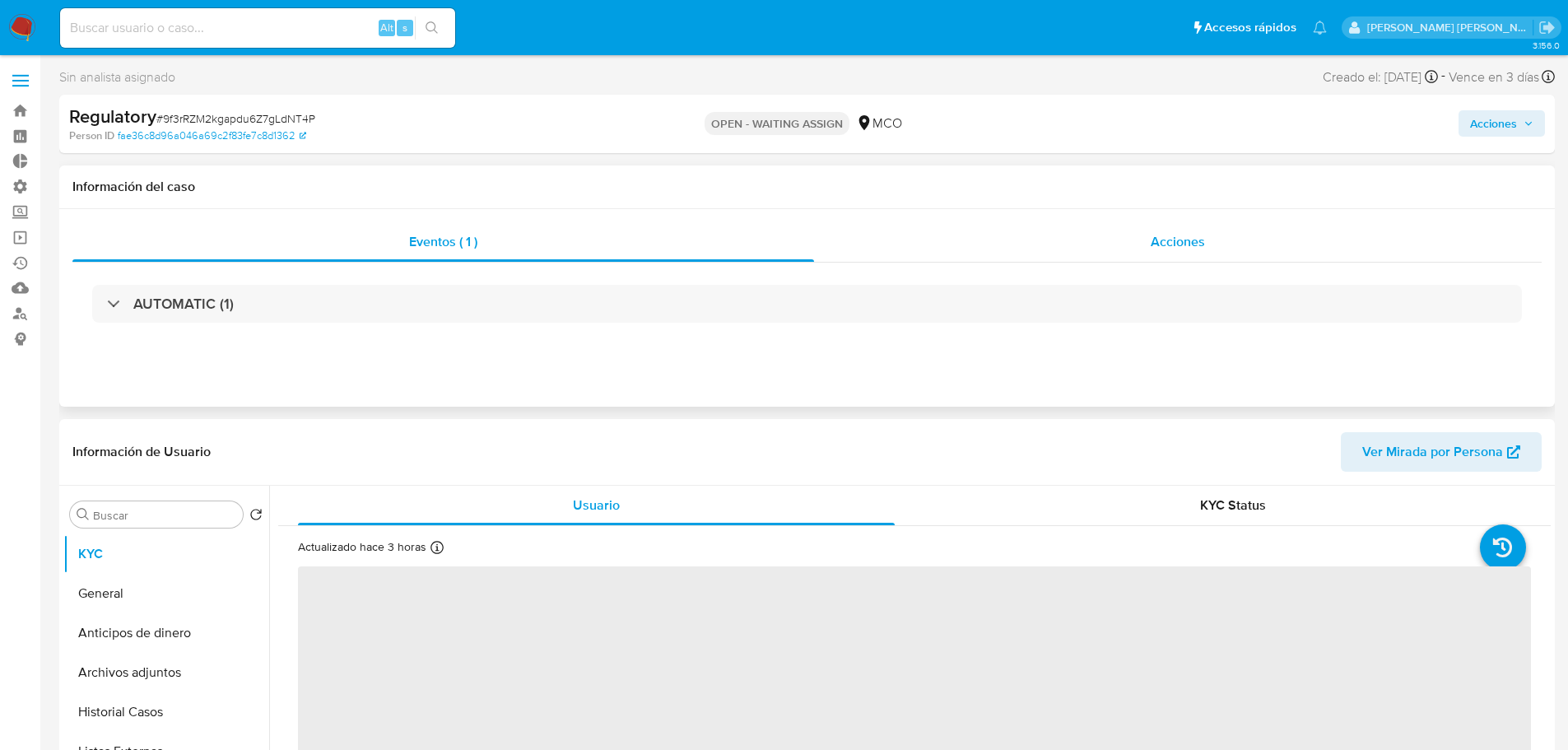
click at [997, 249] on div "Acciones" at bounding box center [1177, 242] width 727 height 40
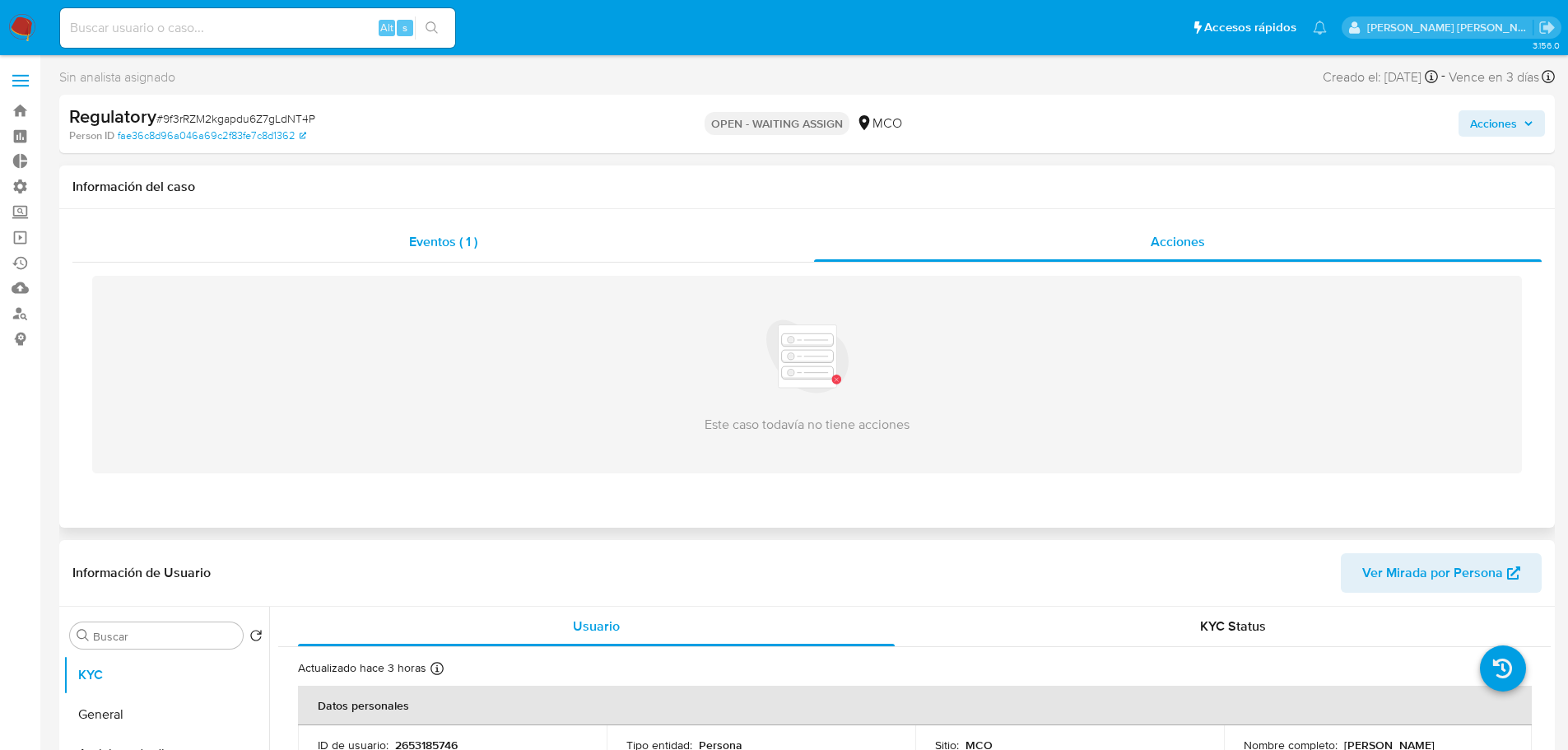
select select "10"
click at [651, 252] on div "Eventos ( 1 )" at bounding box center [443, 242] width 741 height 40
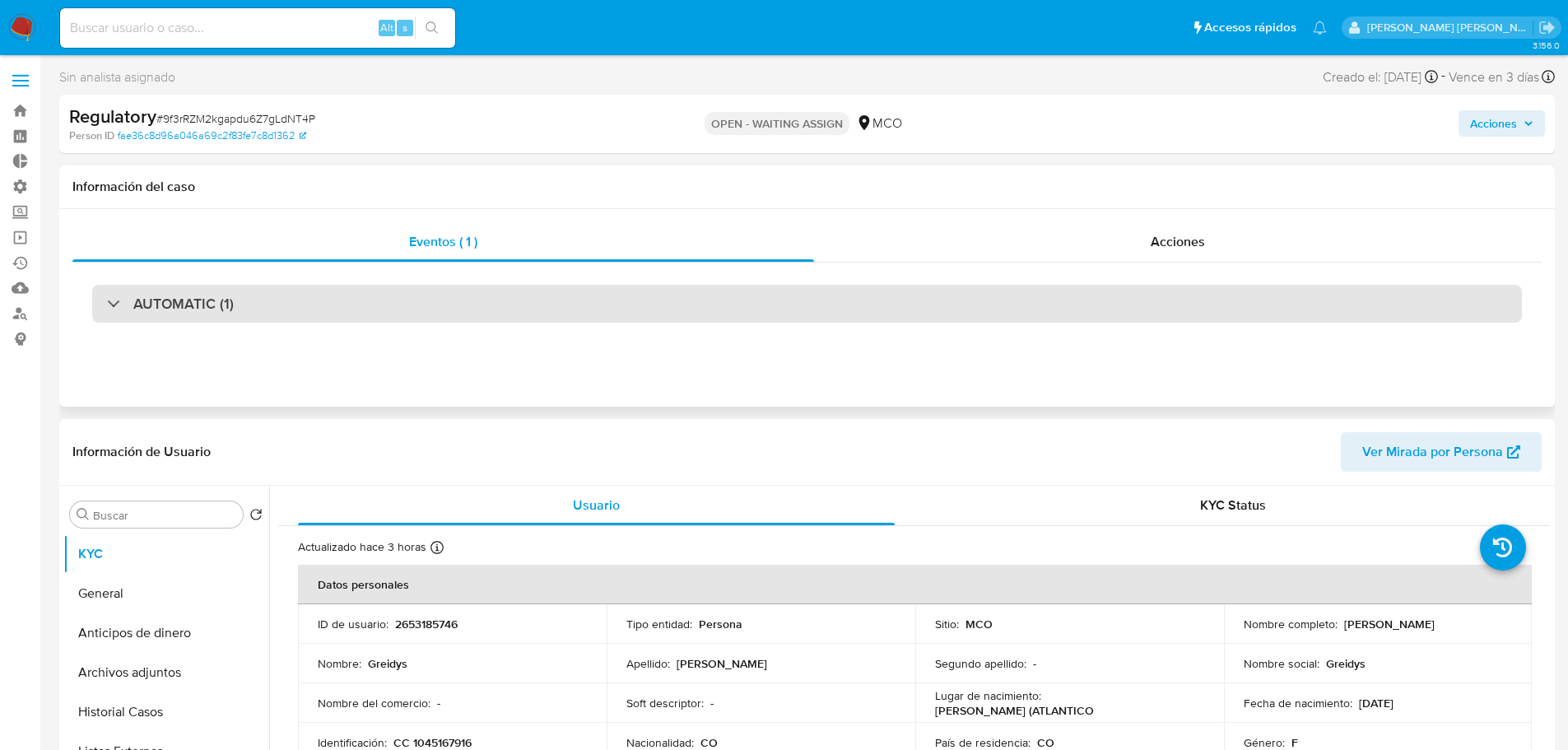
click at [659, 304] on div "AUTOMATIC (1)" at bounding box center [807, 303] width 1429 height 38
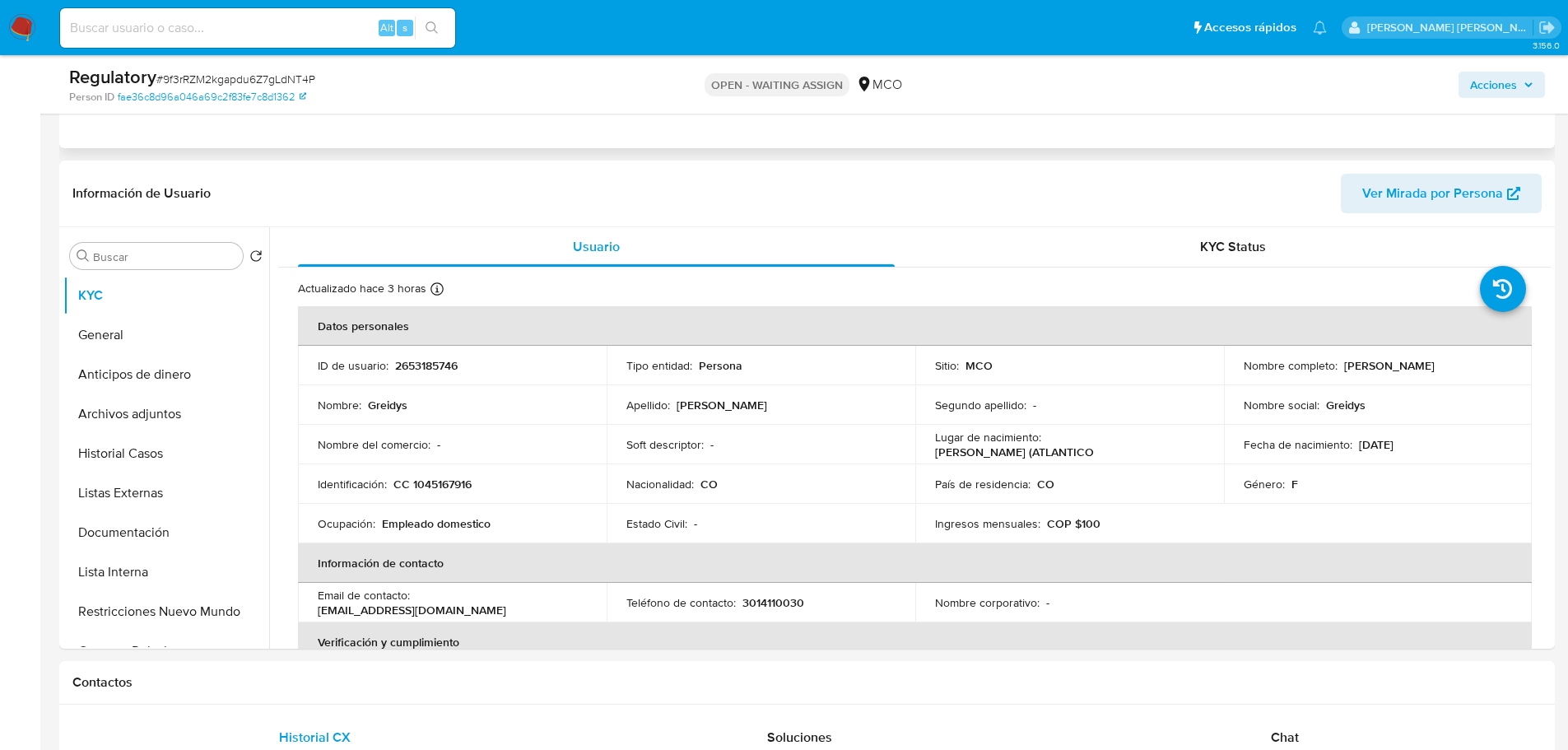
scroll to position [329, 0]
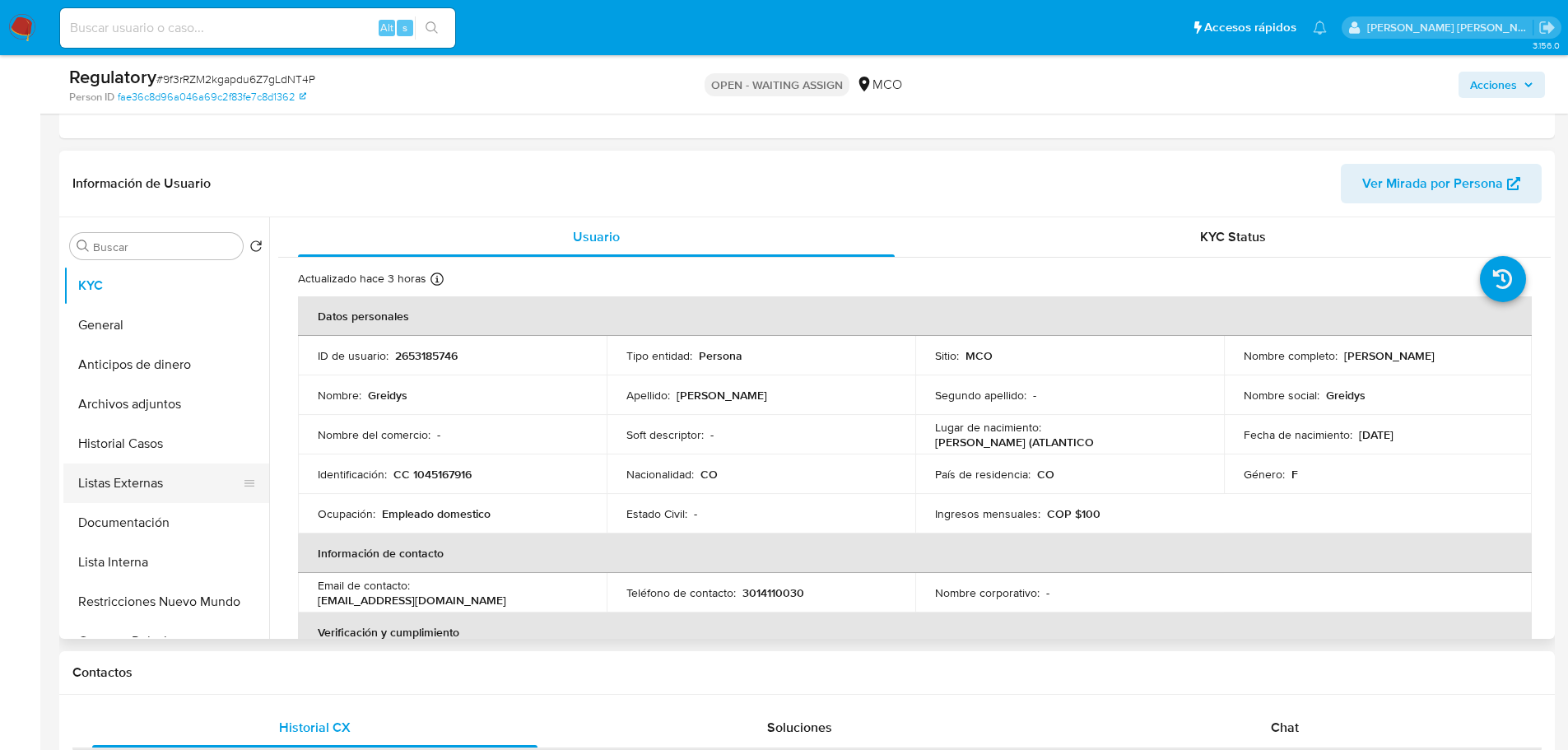
click at [187, 481] on button "Listas Externas" at bounding box center [159, 482] width 193 height 40
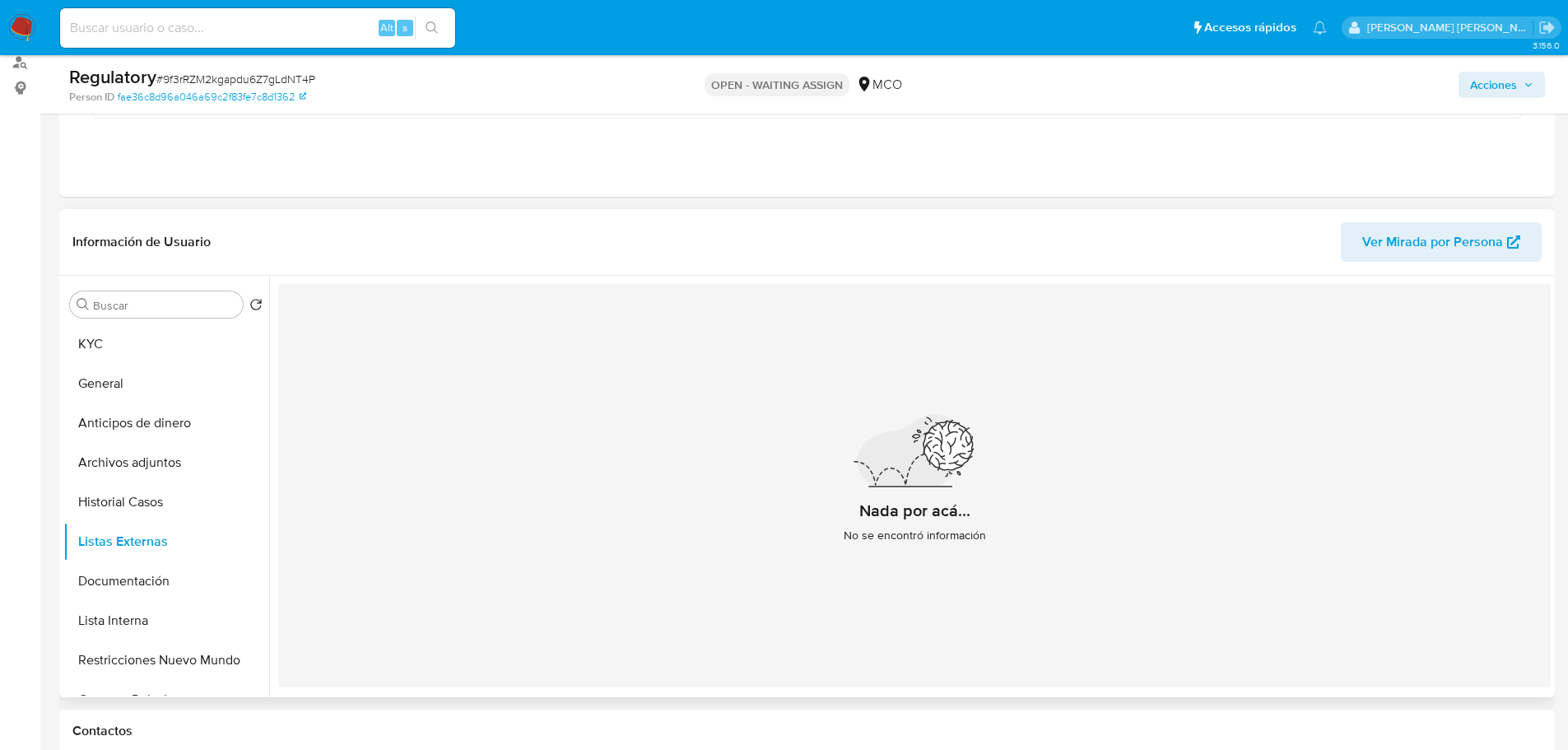
scroll to position [247, 0]
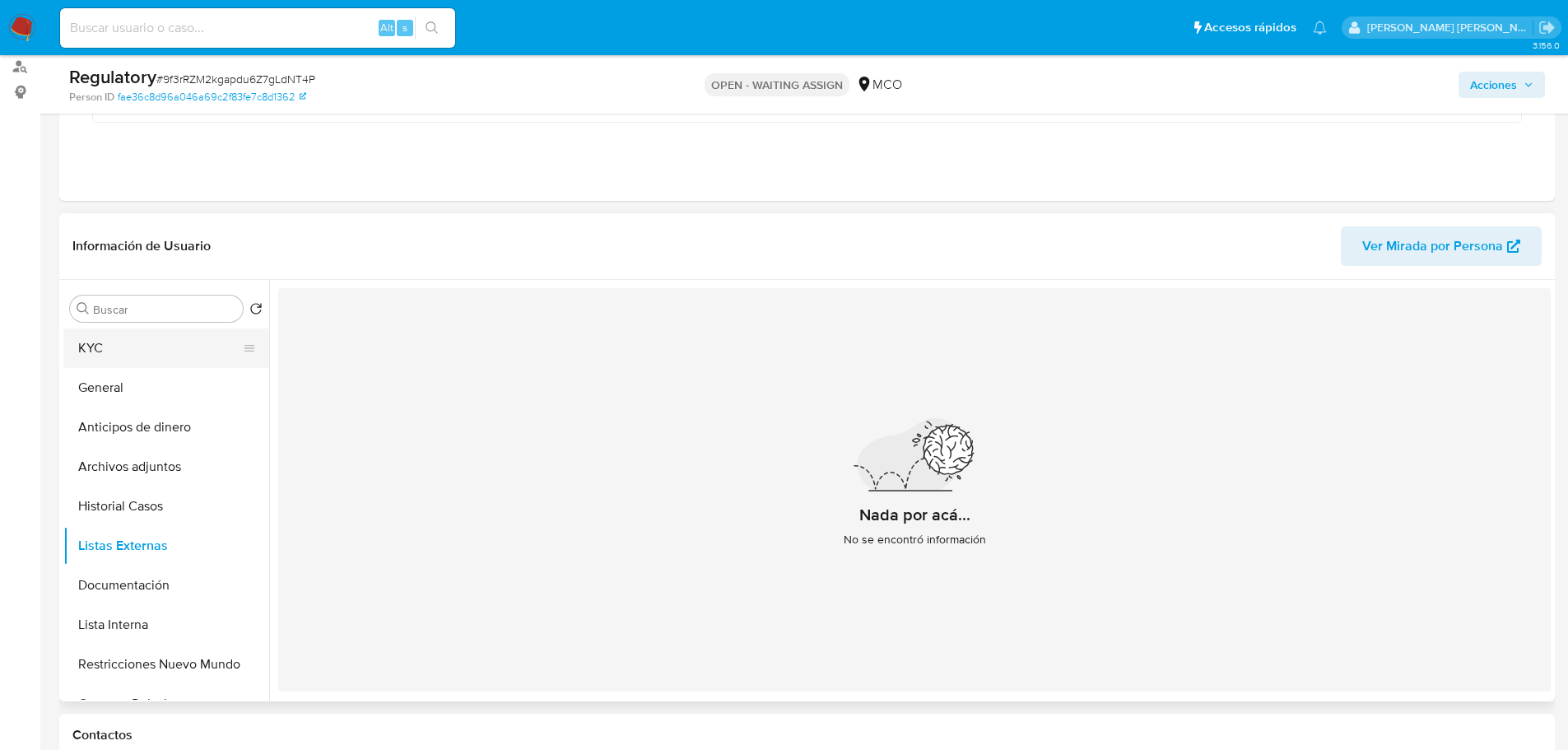
click at [192, 357] on button "KYC" at bounding box center [159, 348] width 193 height 40
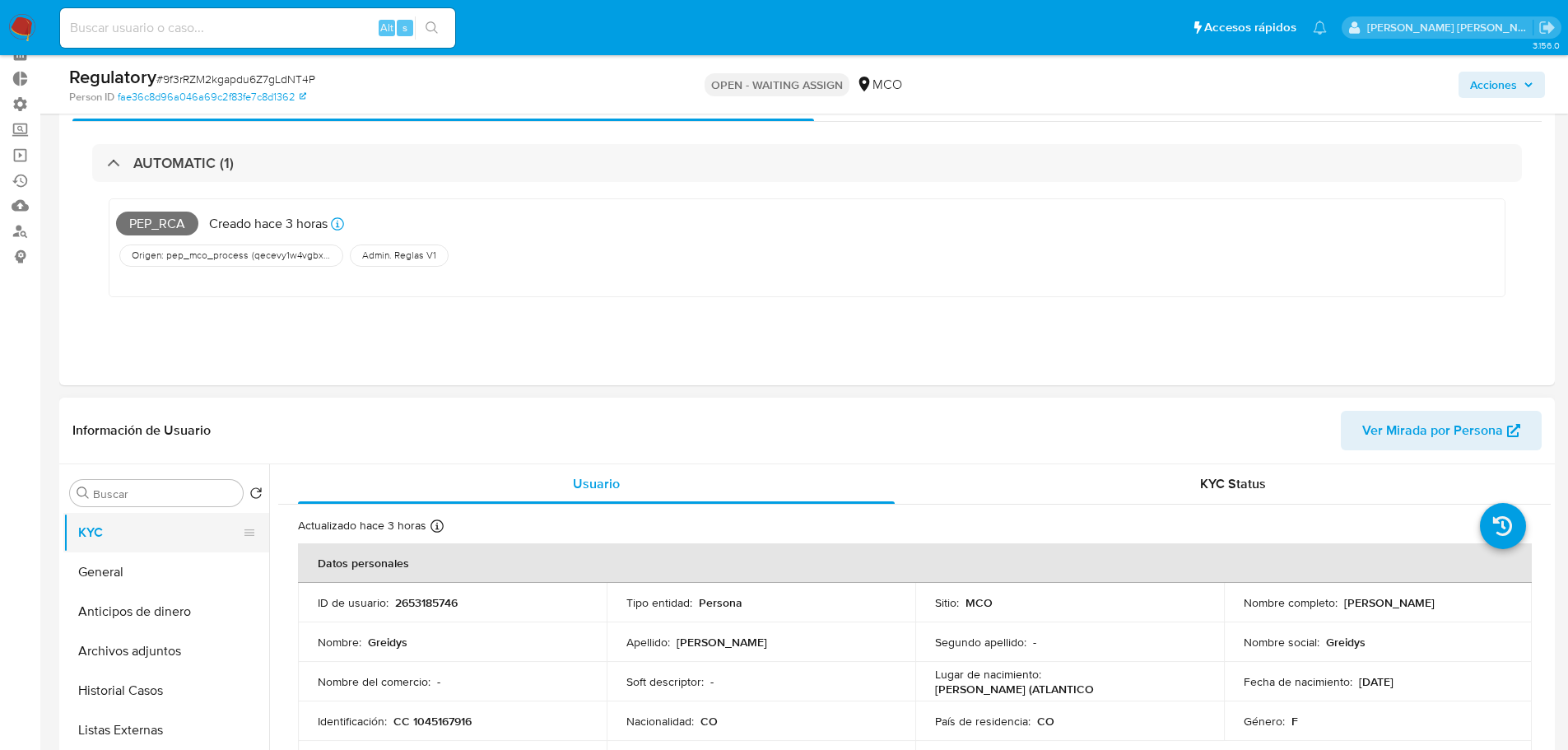
scroll to position [0, 0]
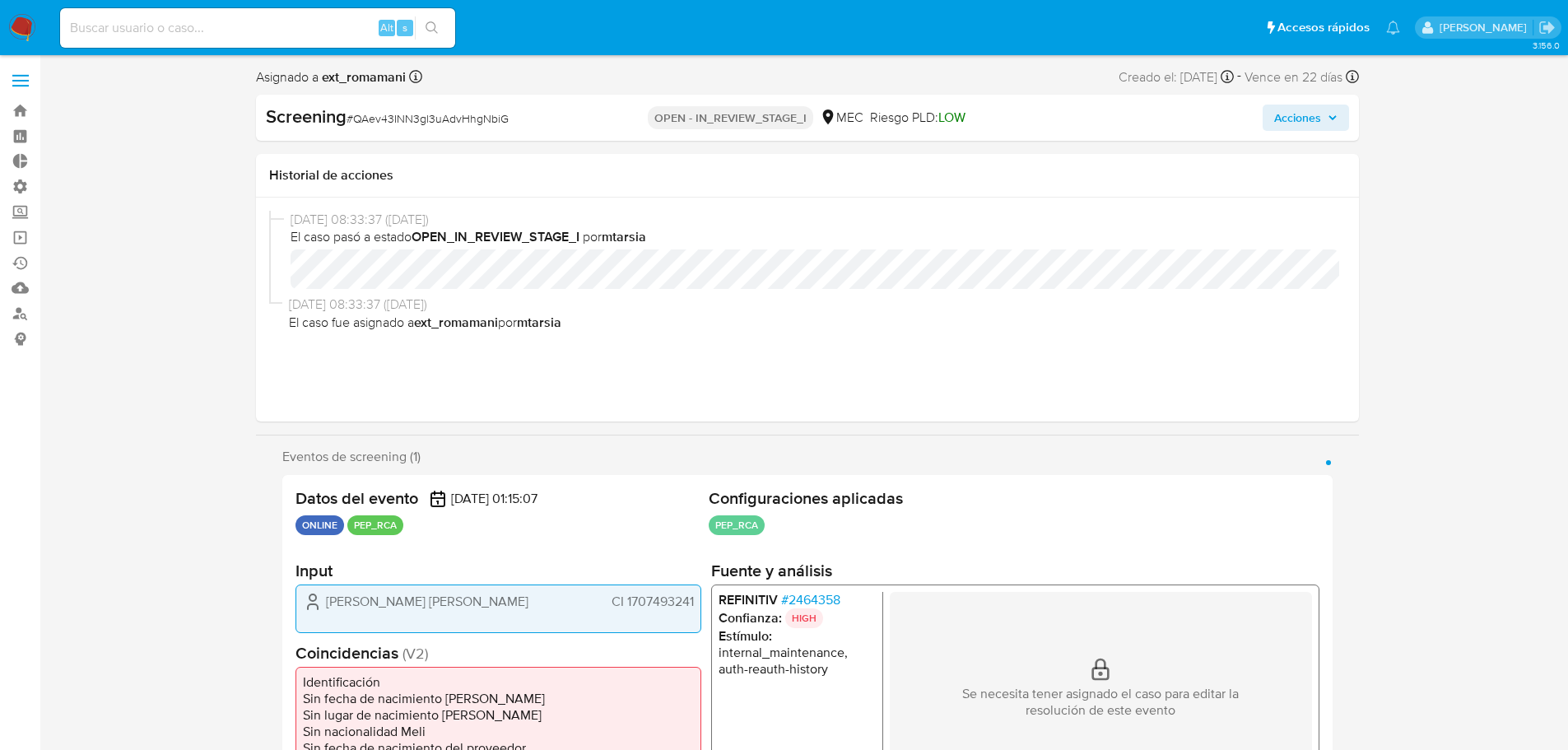
select select "10"
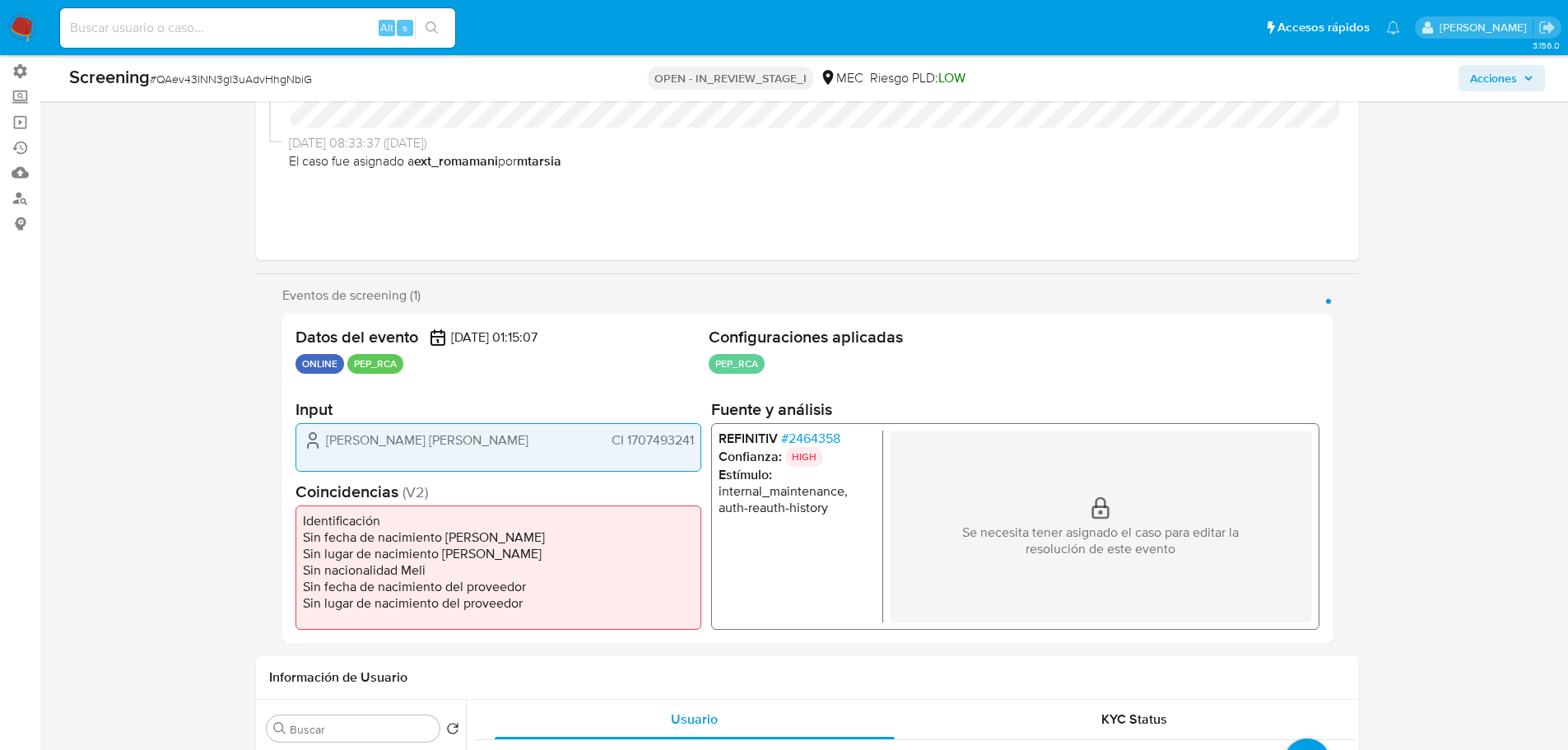
scroll to position [165, 0]
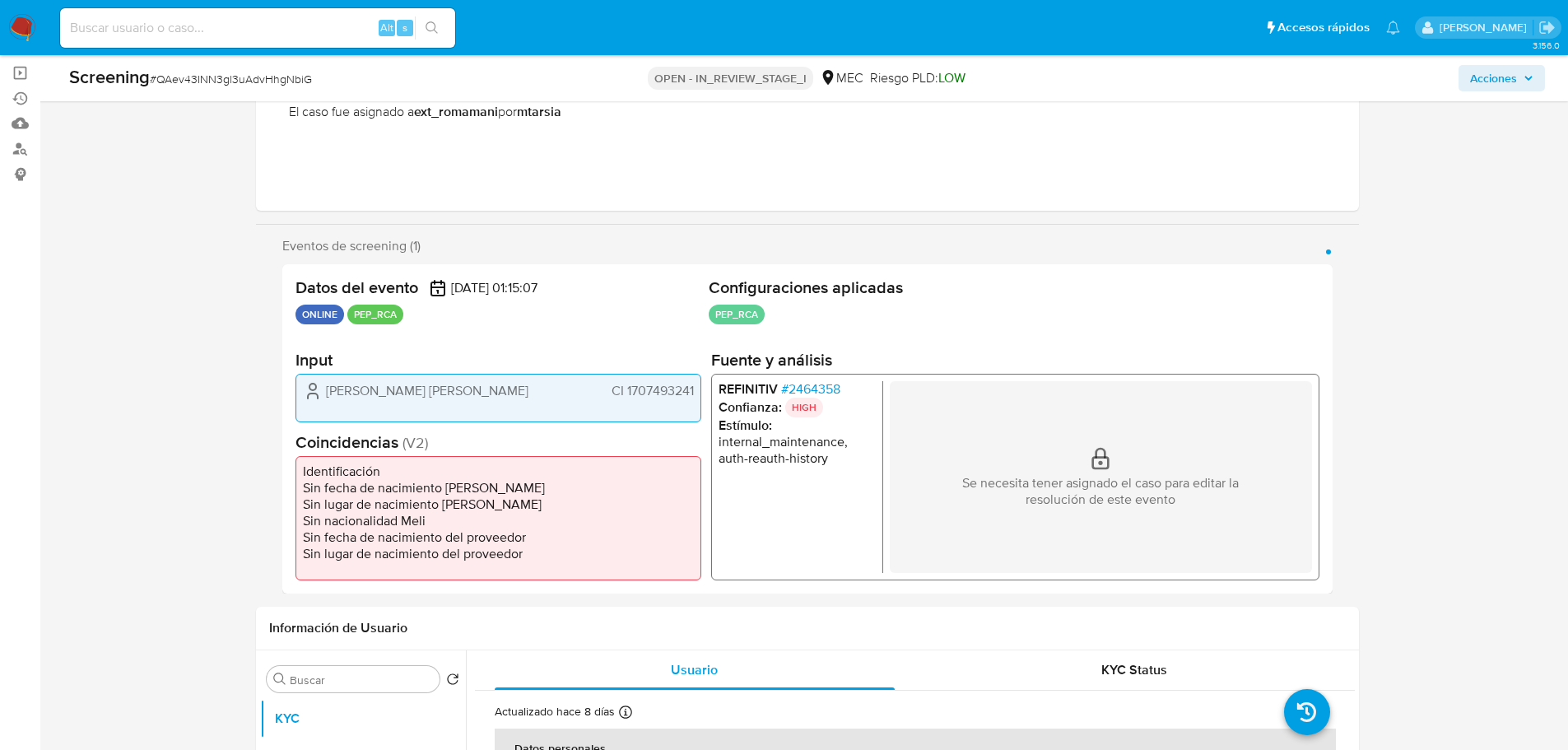
click at [811, 384] on span "# 2464358" at bounding box center [810, 389] width 59 height 17
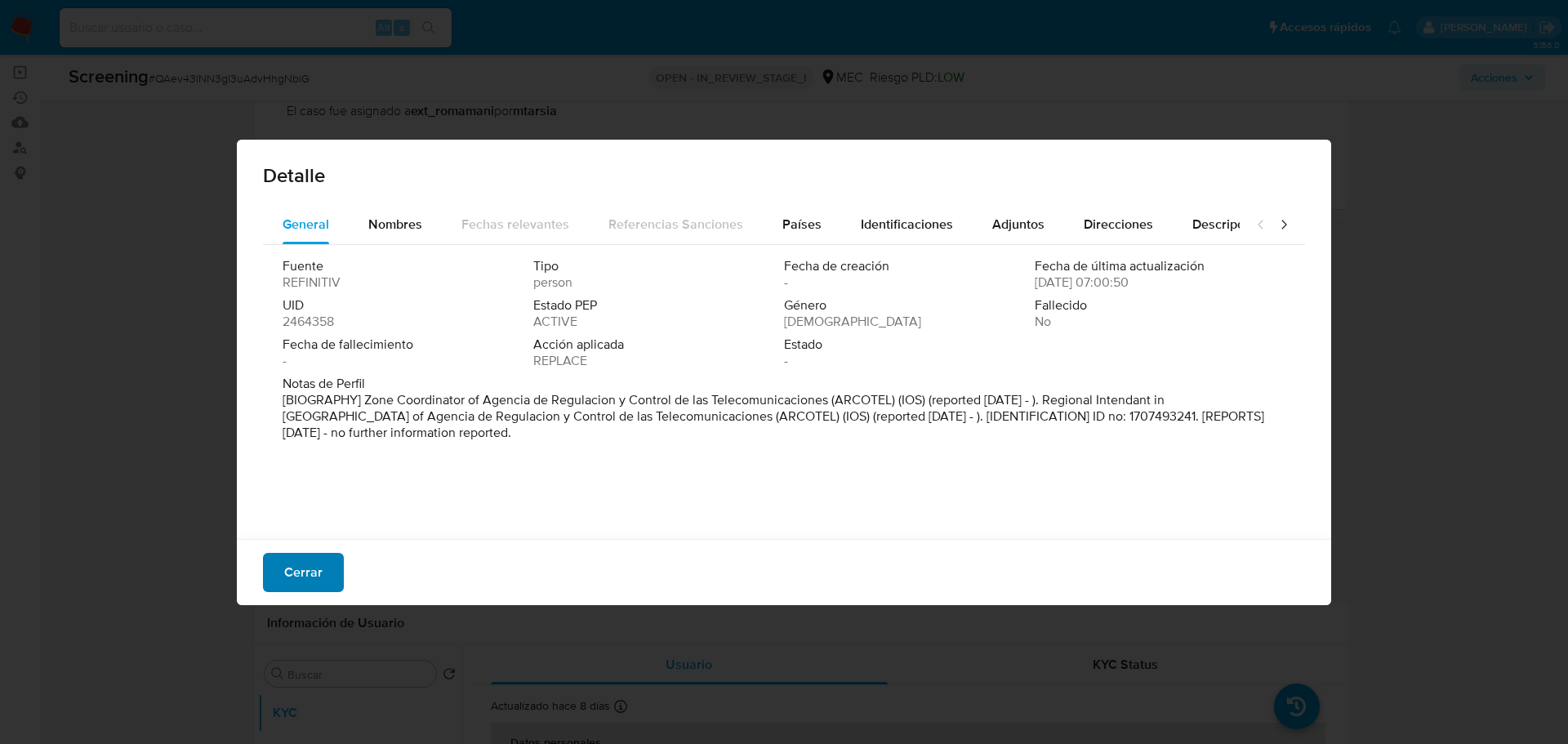
click at [327, 566] on button "Cerrar" at bounding box center [303, 572] width 81 height 39
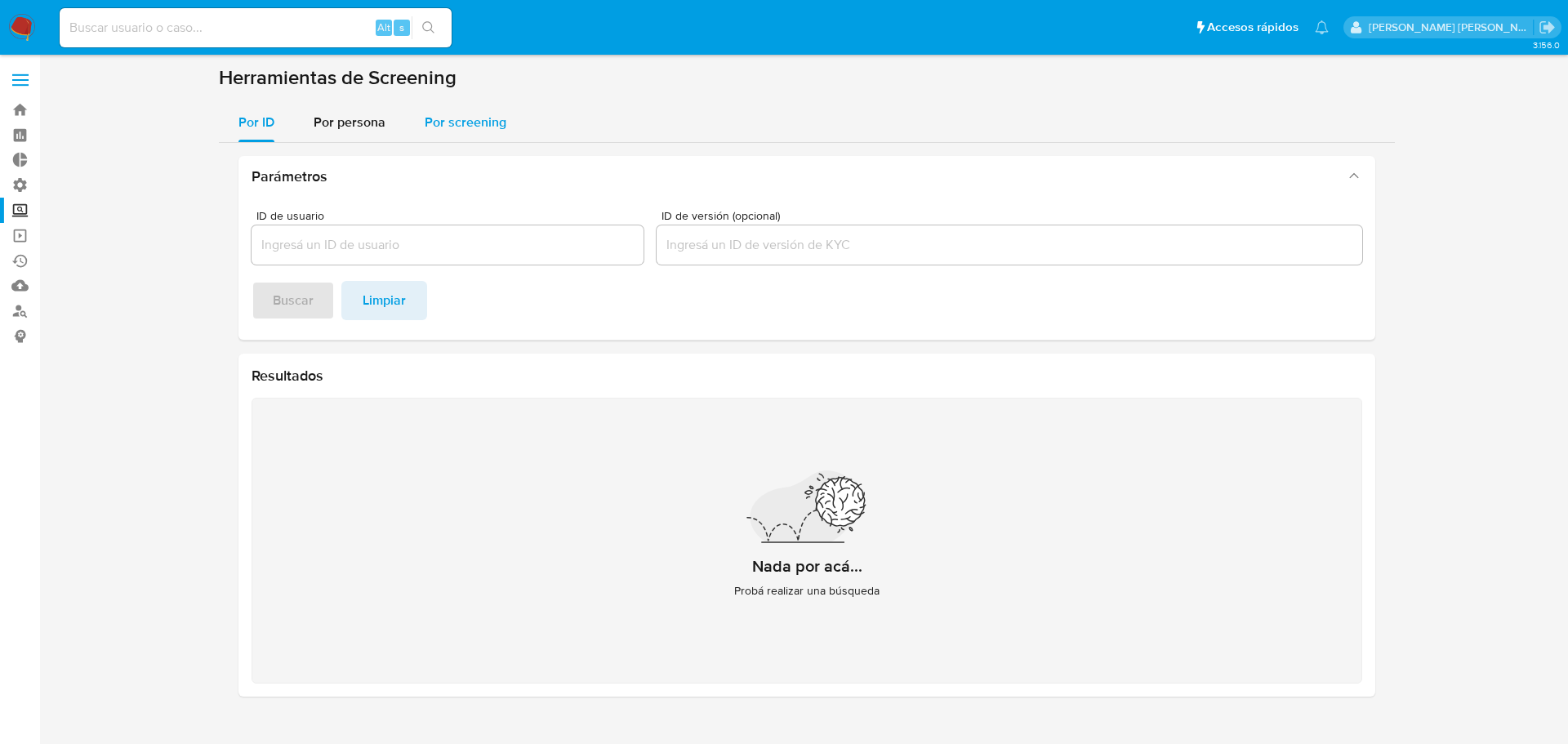
click at [410, 129] on button "Por screening" at bounding box center [465, 122] width 121 height 39
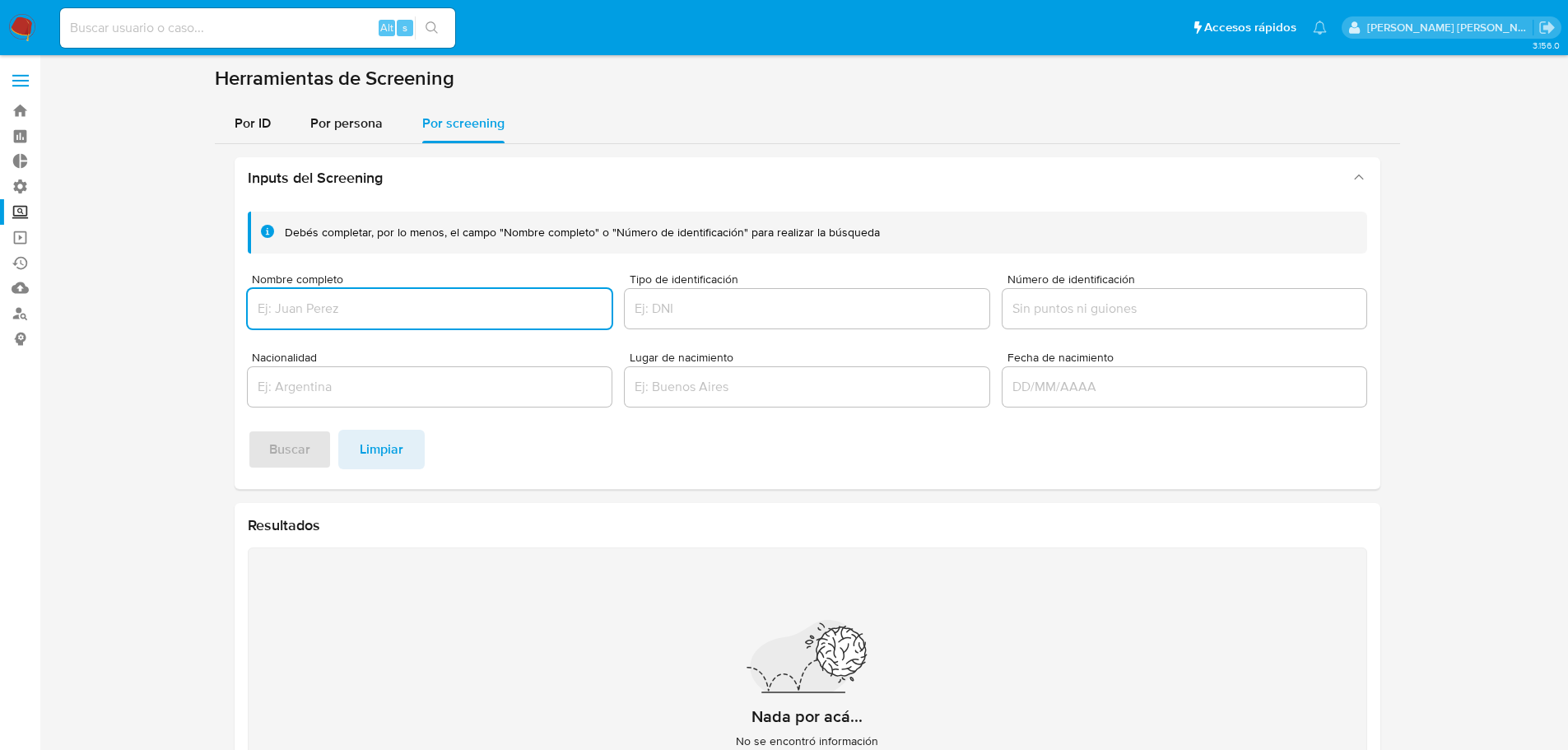
click at [486, 316] on input "Nombre completo" at bounding box center [429, 308] width 364 height 21
type input "[PERSON_NAME]"
click at [247, 429] on button "Buscar" at bounding box center [290, 449] width 84 height 40
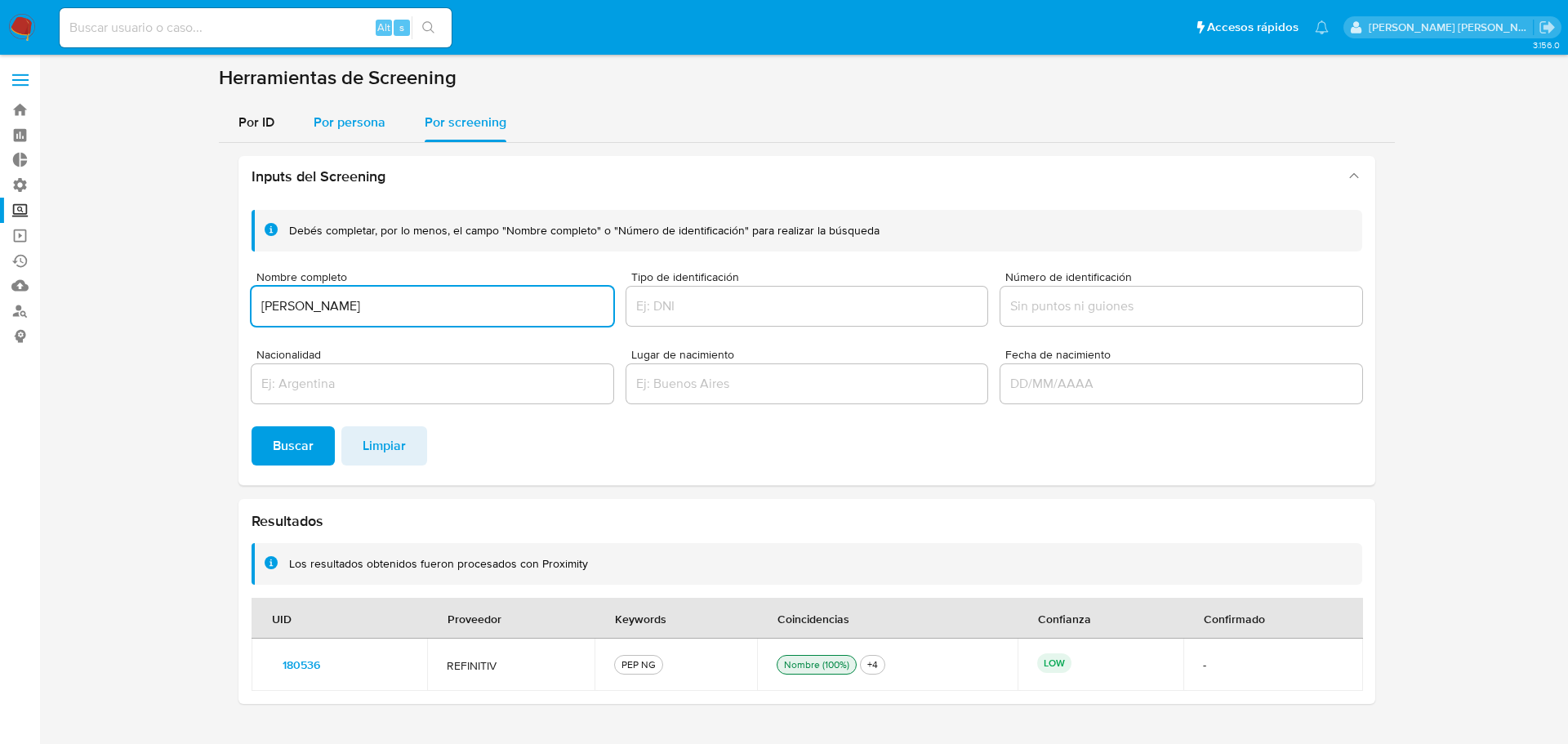
click at [327, 135] on div "Por persona" at bounding box center [349, 122] width 72 height 39
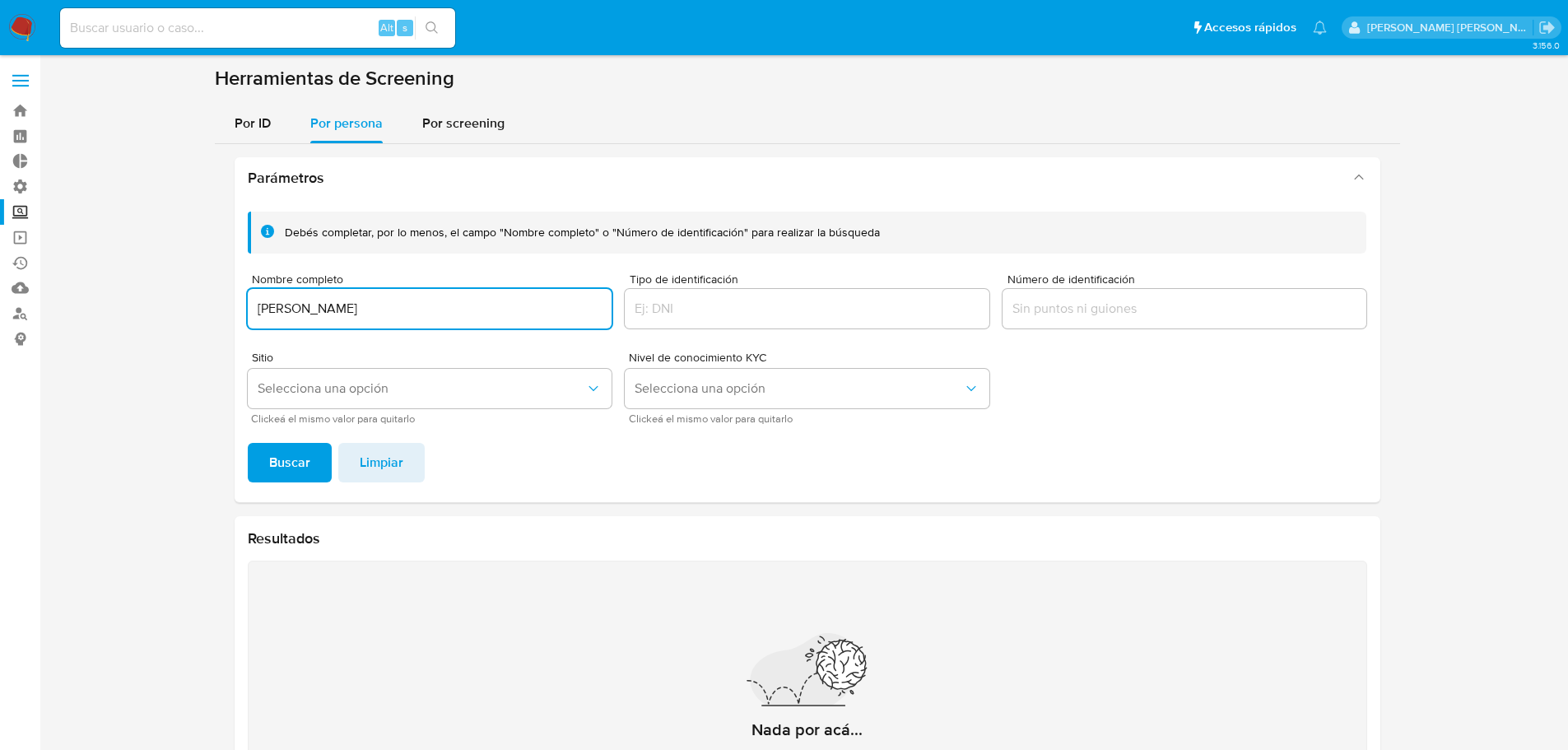
type input "marianela tarsia"
click at [247, 443] on button "Buscar" at bounding box center [290, 462] width 84 height 40
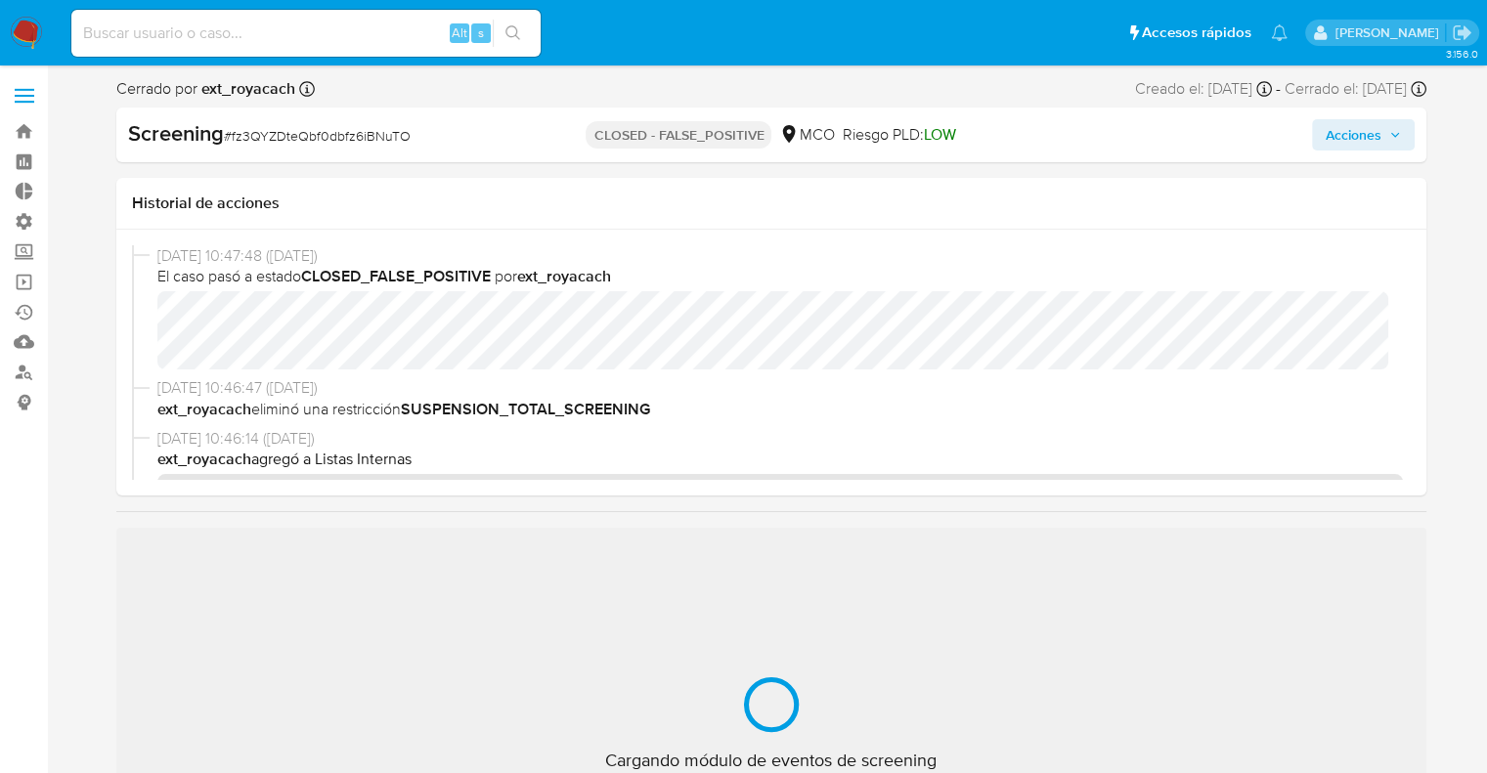
click at [966, 28] on ul "Pausado Ver notificaciones Alt s Accesos rápidos Presiona las siguientes teclas…" at bounding box center [680, 32] width 1236 height 49
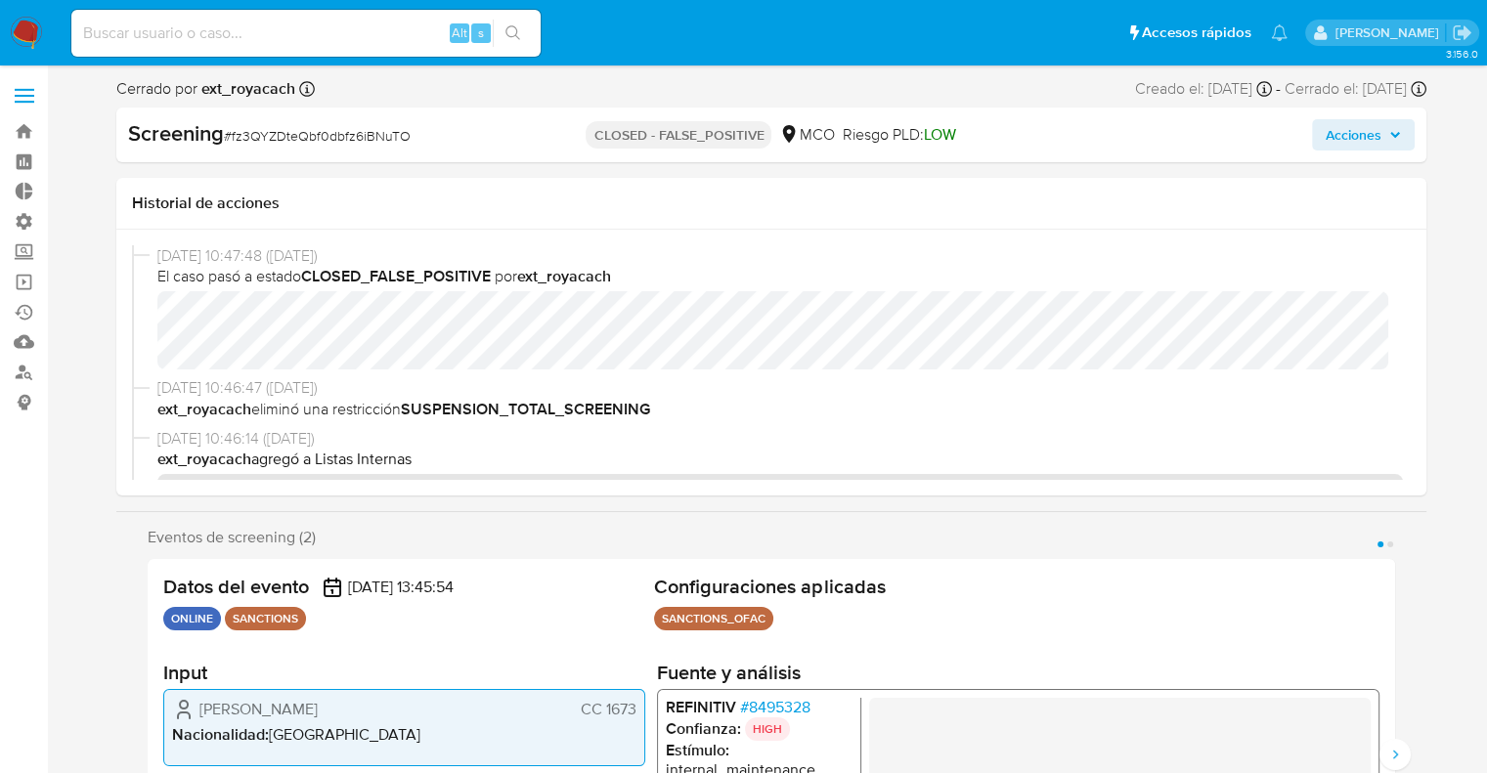
select select "10"
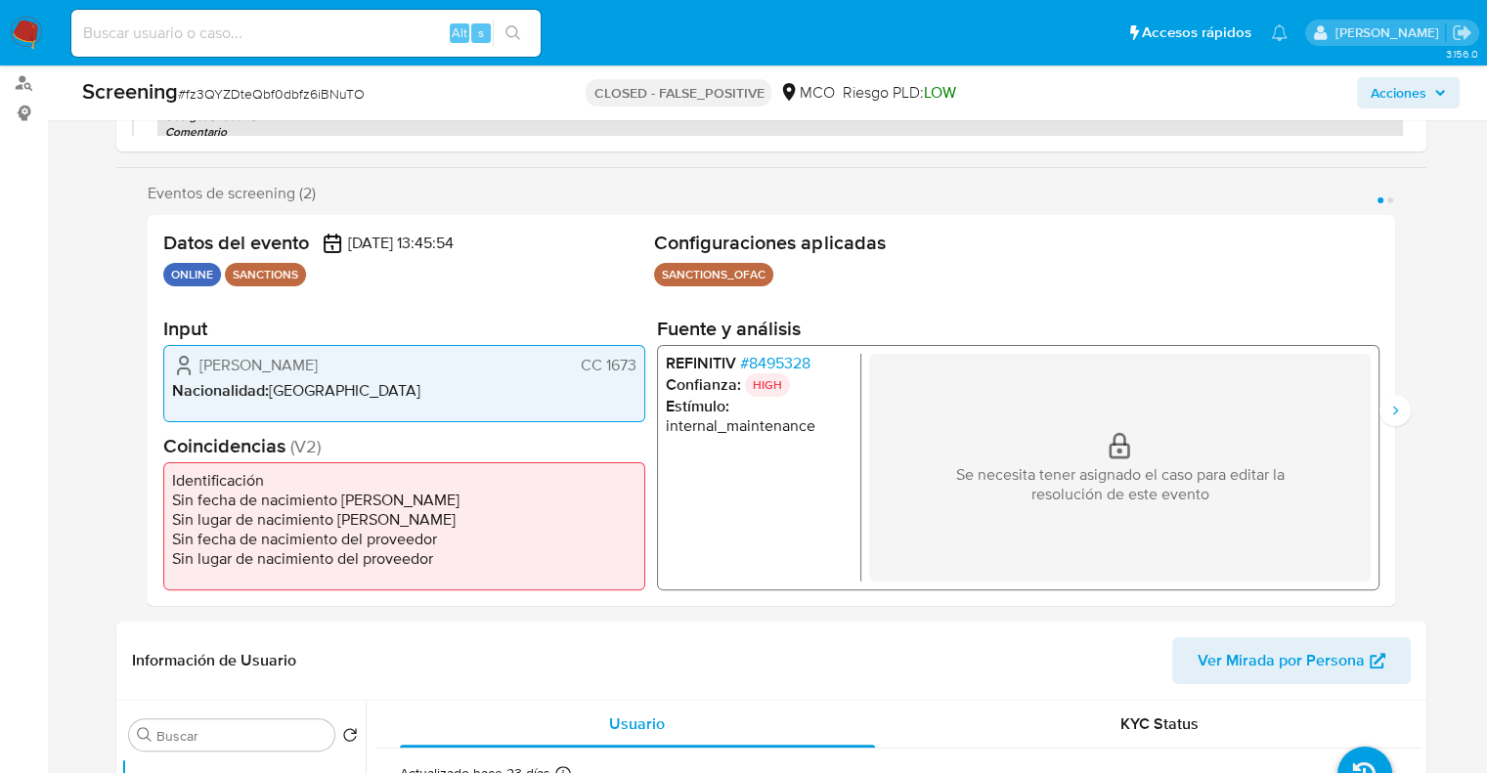
scroll to position [293, 0]
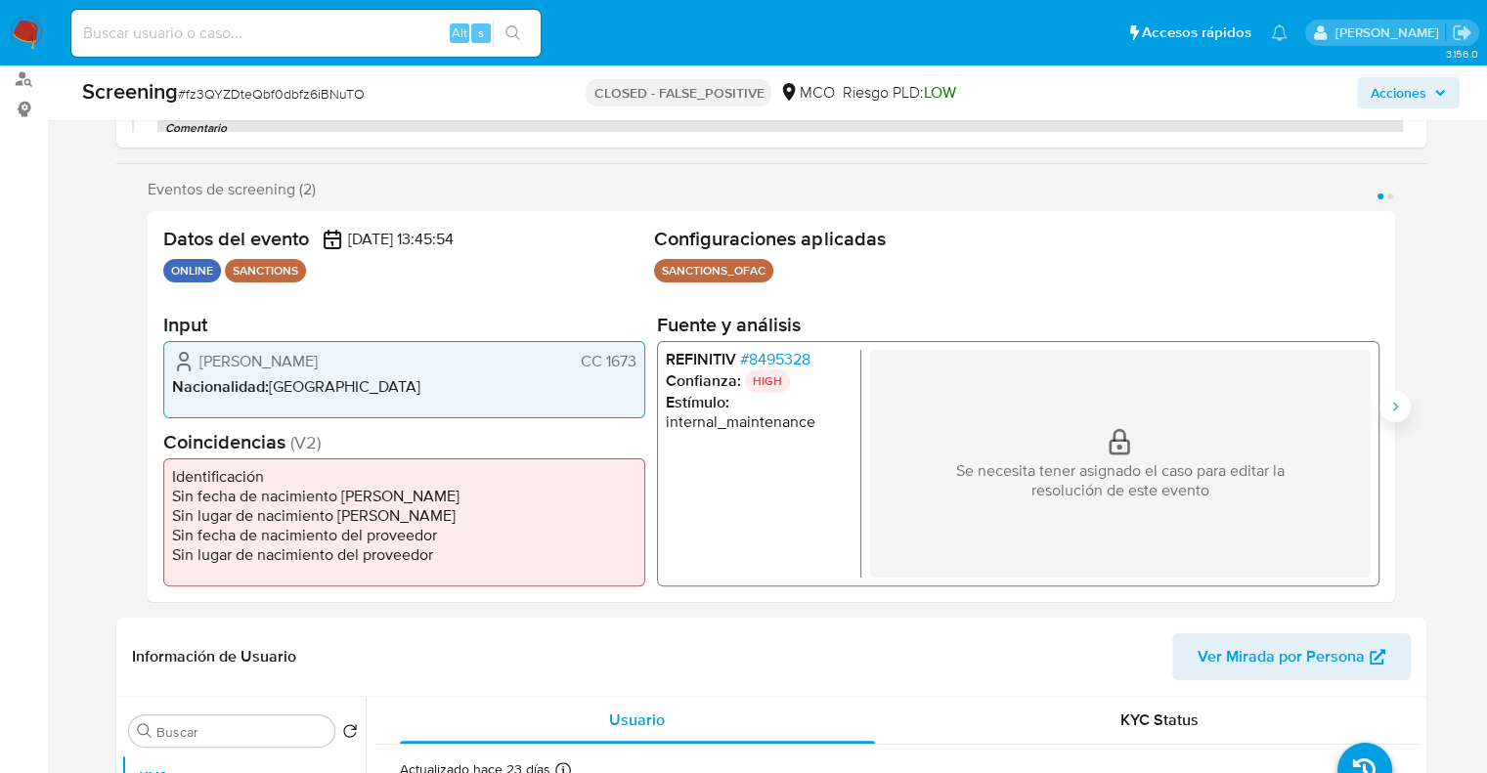
click at [1394, 419] on button "Siguiente" at bounding box center [1395, 406] width 31 height 31
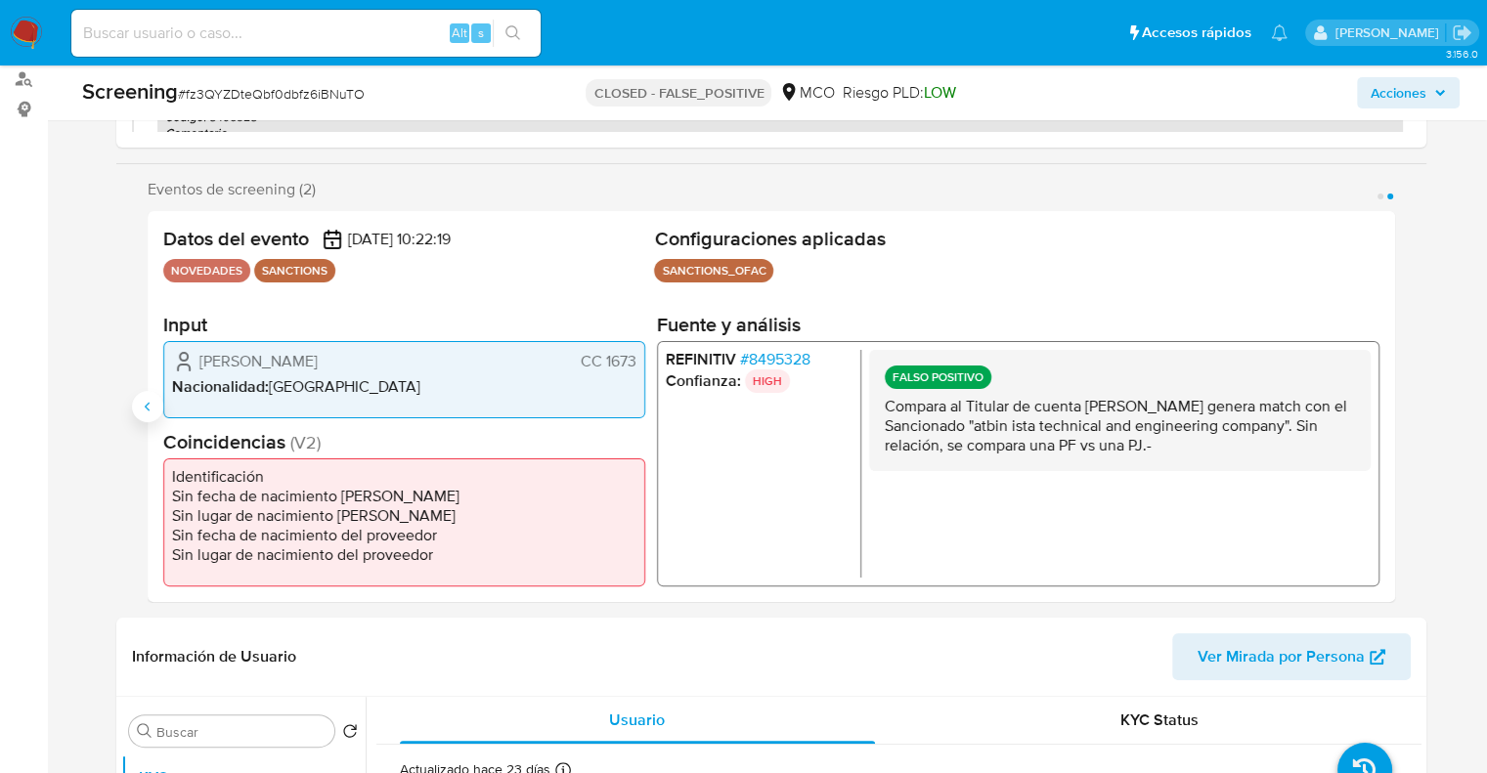
click at [151, 400] on icon "Anterior" at bounding box center [148, 407] width 16 height 16
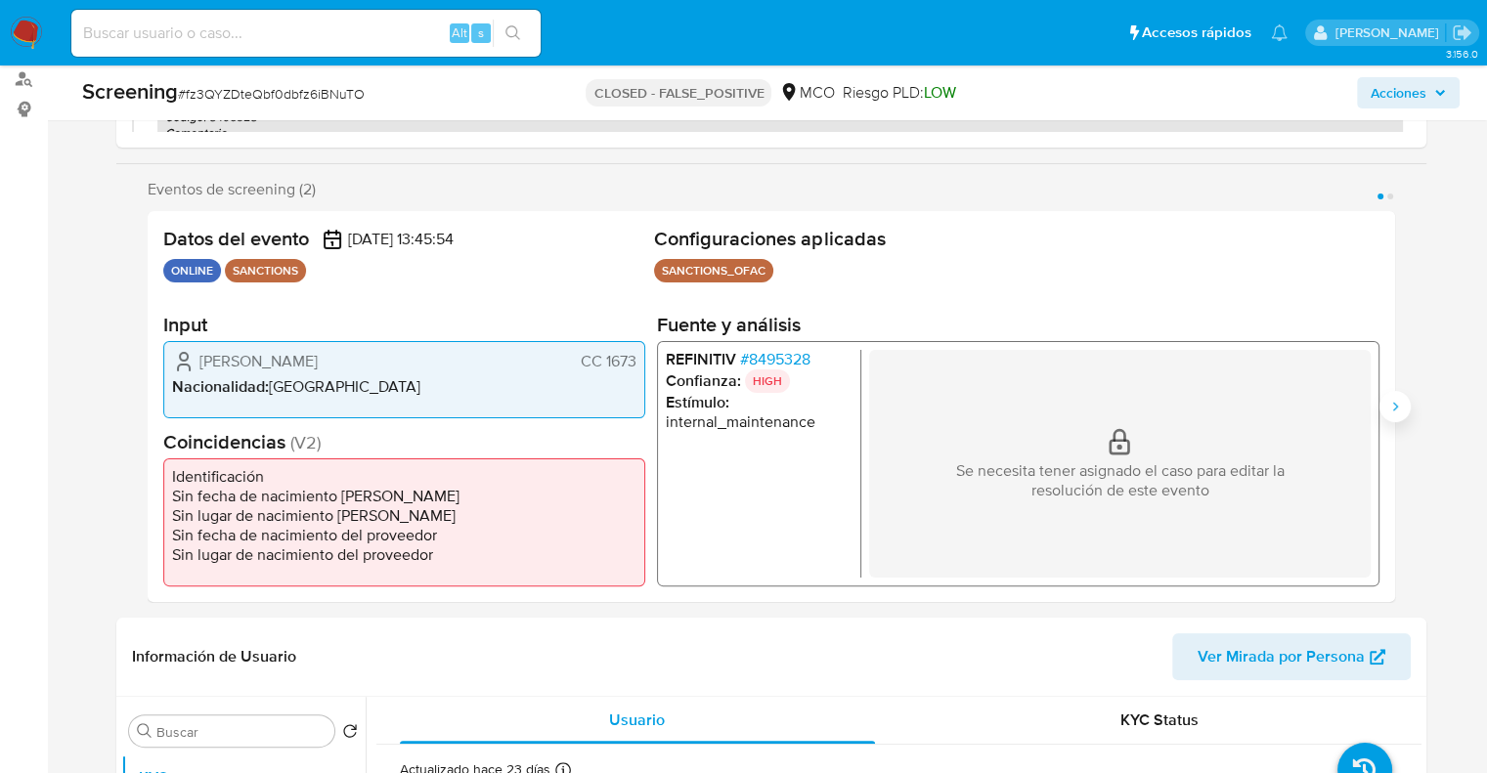
click at [1393, 395] on button "Siguiente" at bounding box center [1395, 406] width 31 height 31
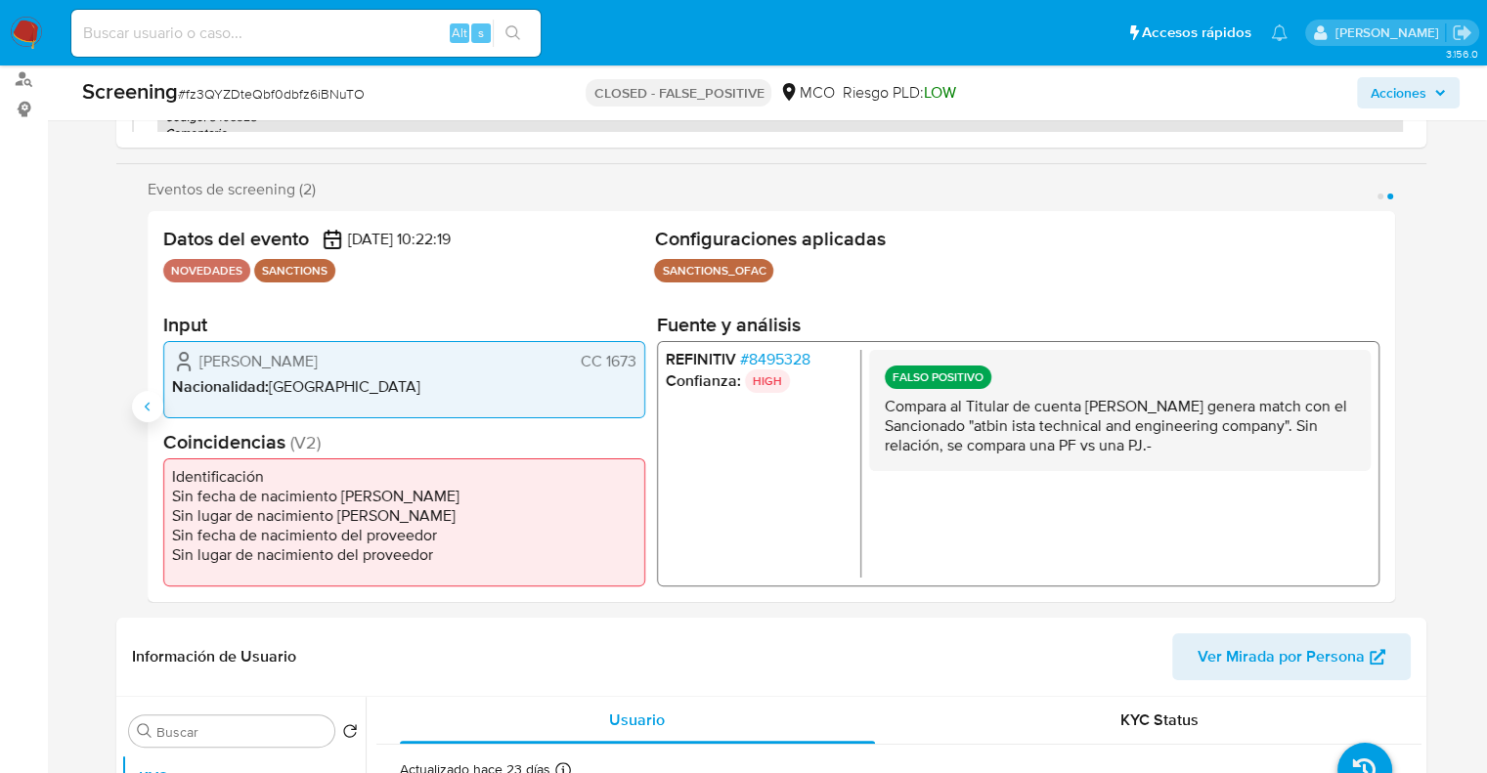
click at [150, 402] on icon "Anterior" at bounding box center [148, 407] width 16 height 16
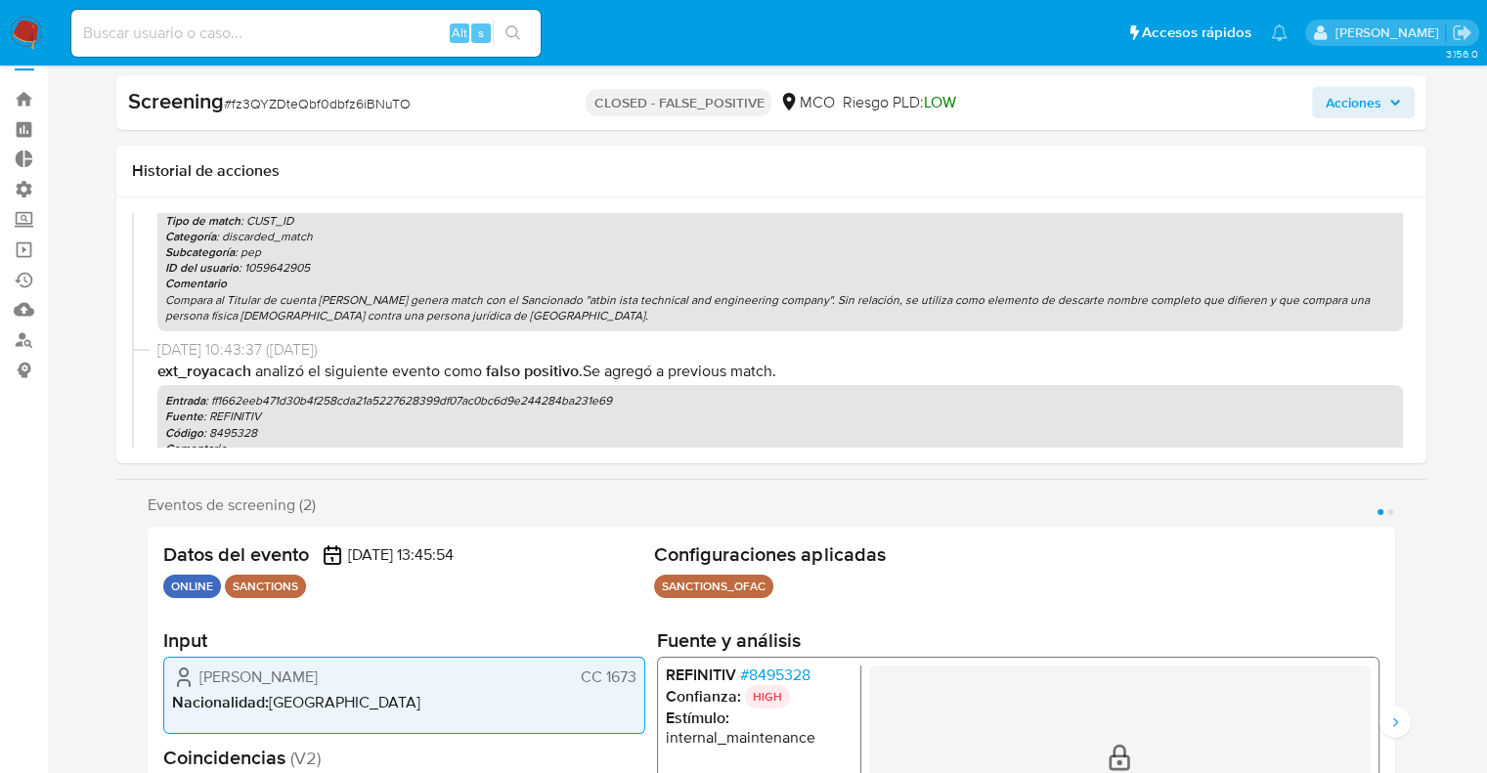
scroll to position [0, 0]
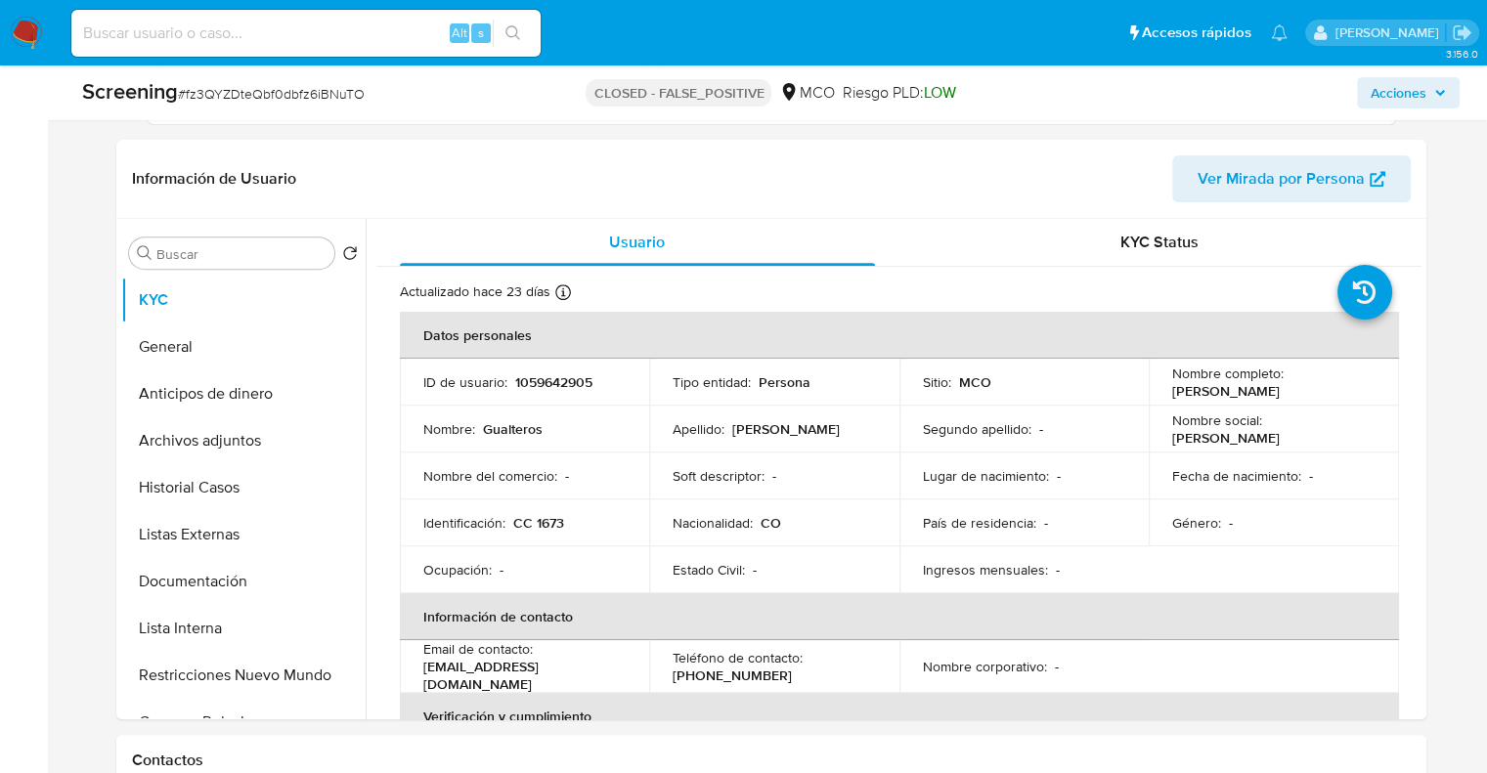
scroll to position [782, 0]
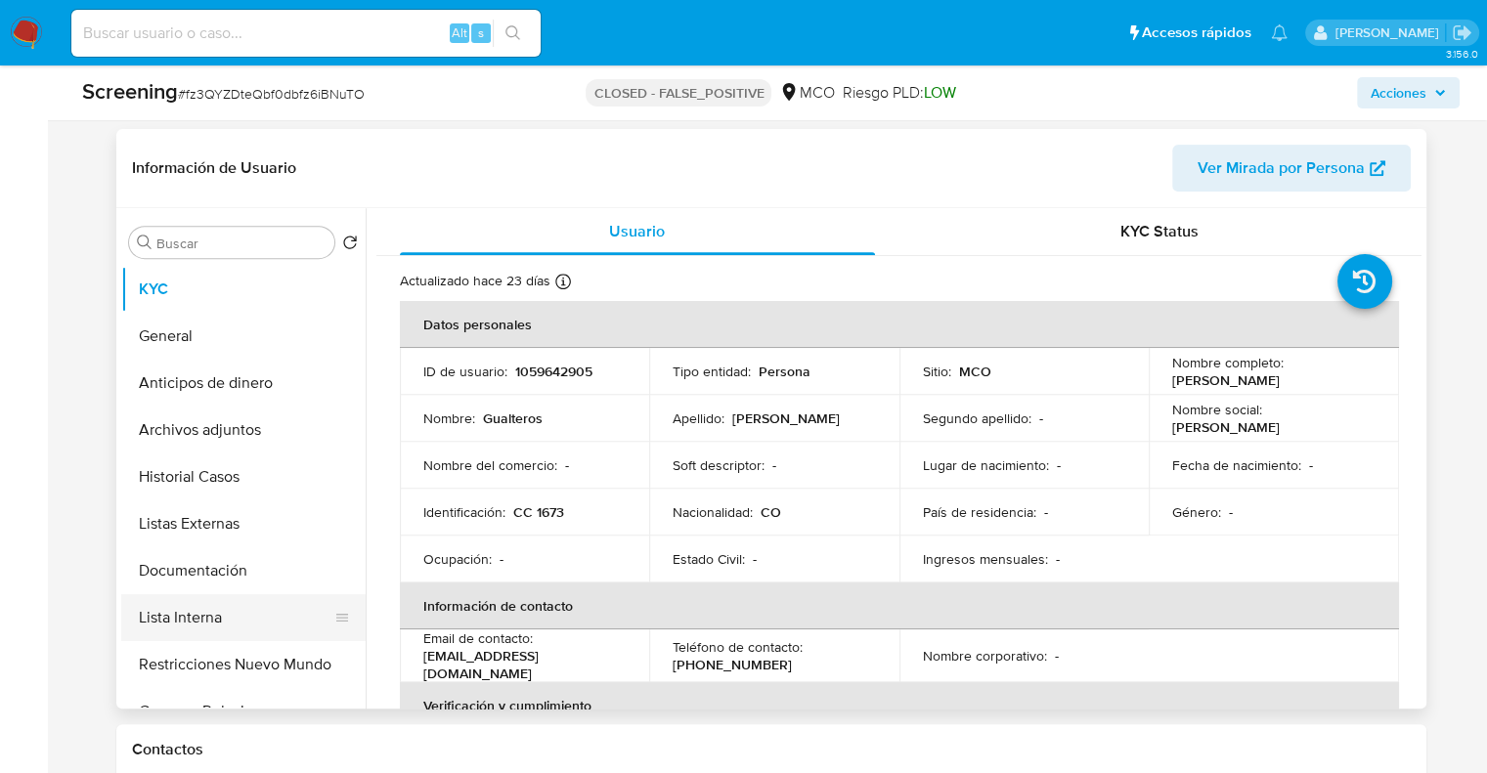
click at [242, 608] on button "Lista Interna" at bounding box center [235, 617] width 229 height 47
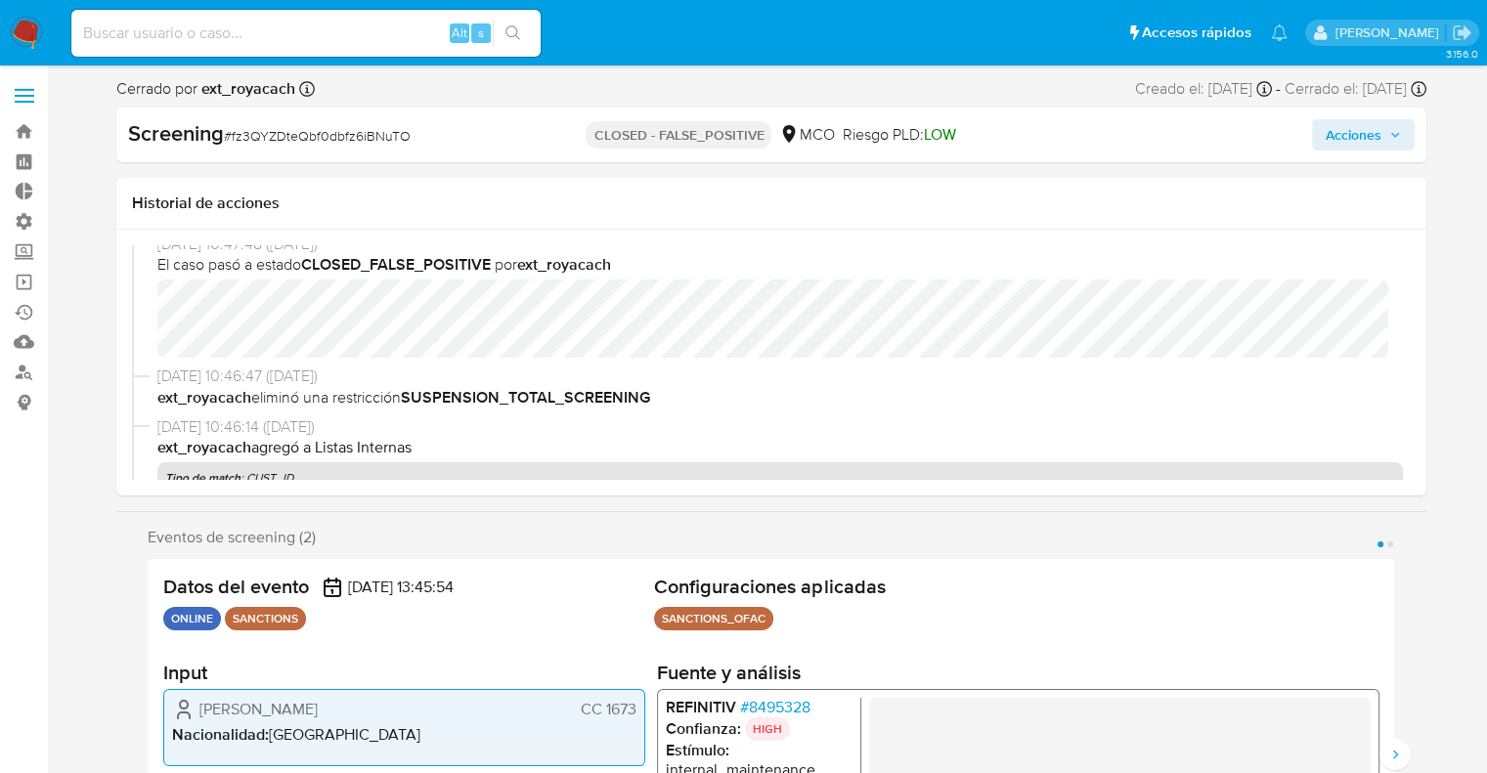
scroll to position [0, 0]
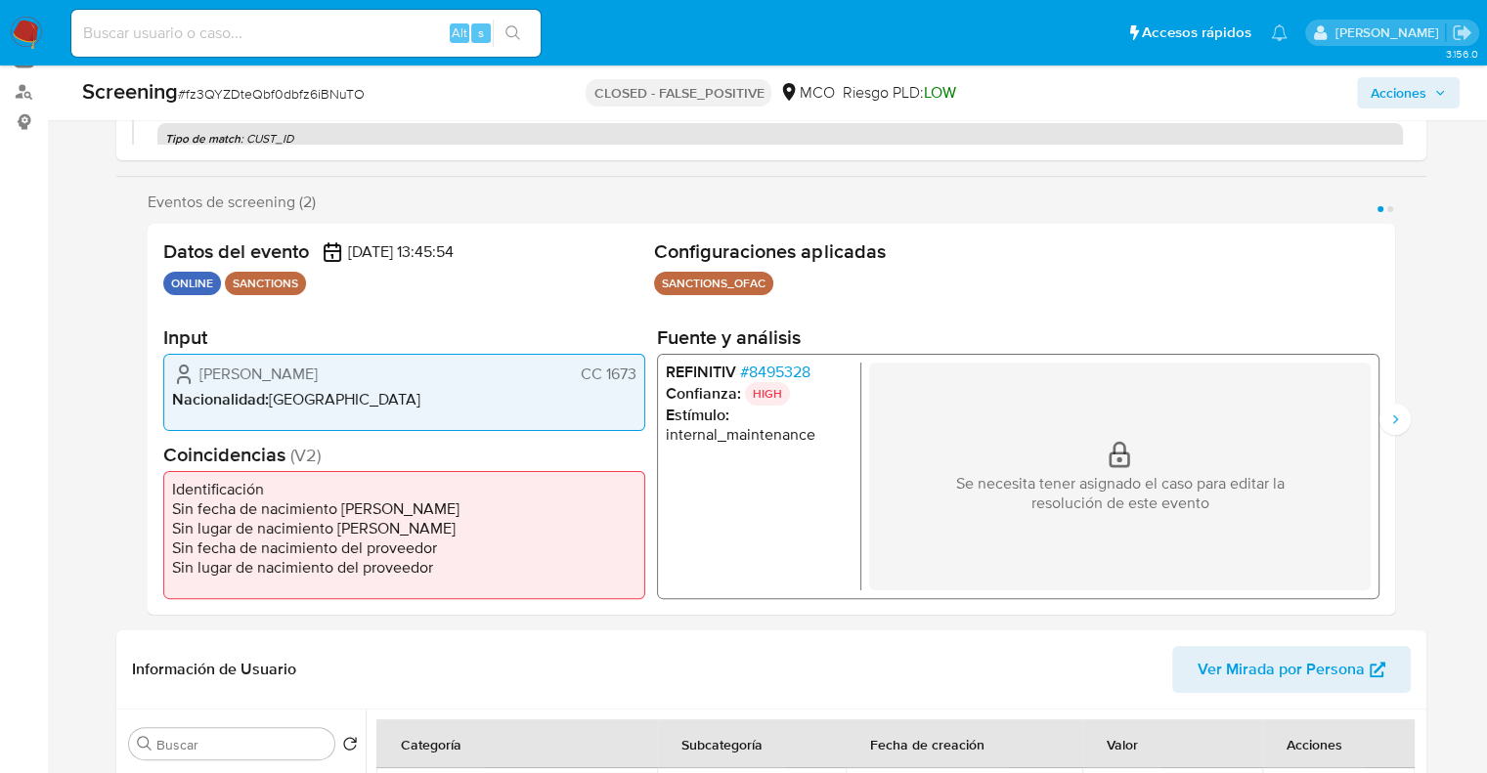
scroll to position [293, 0]
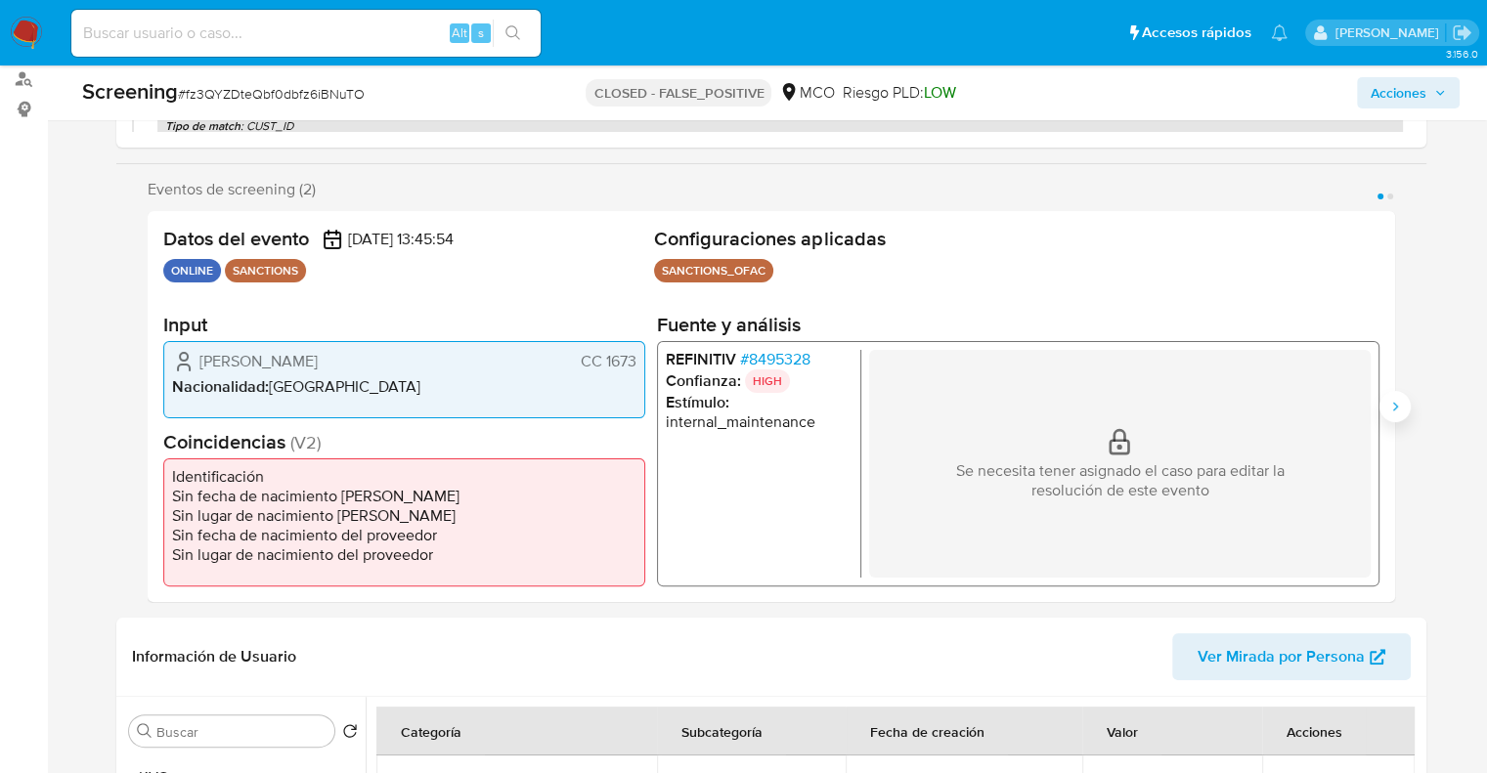
click at [1402, 412] on button "Siguiente" at bounding box center [1395, 406] width 31 height 31
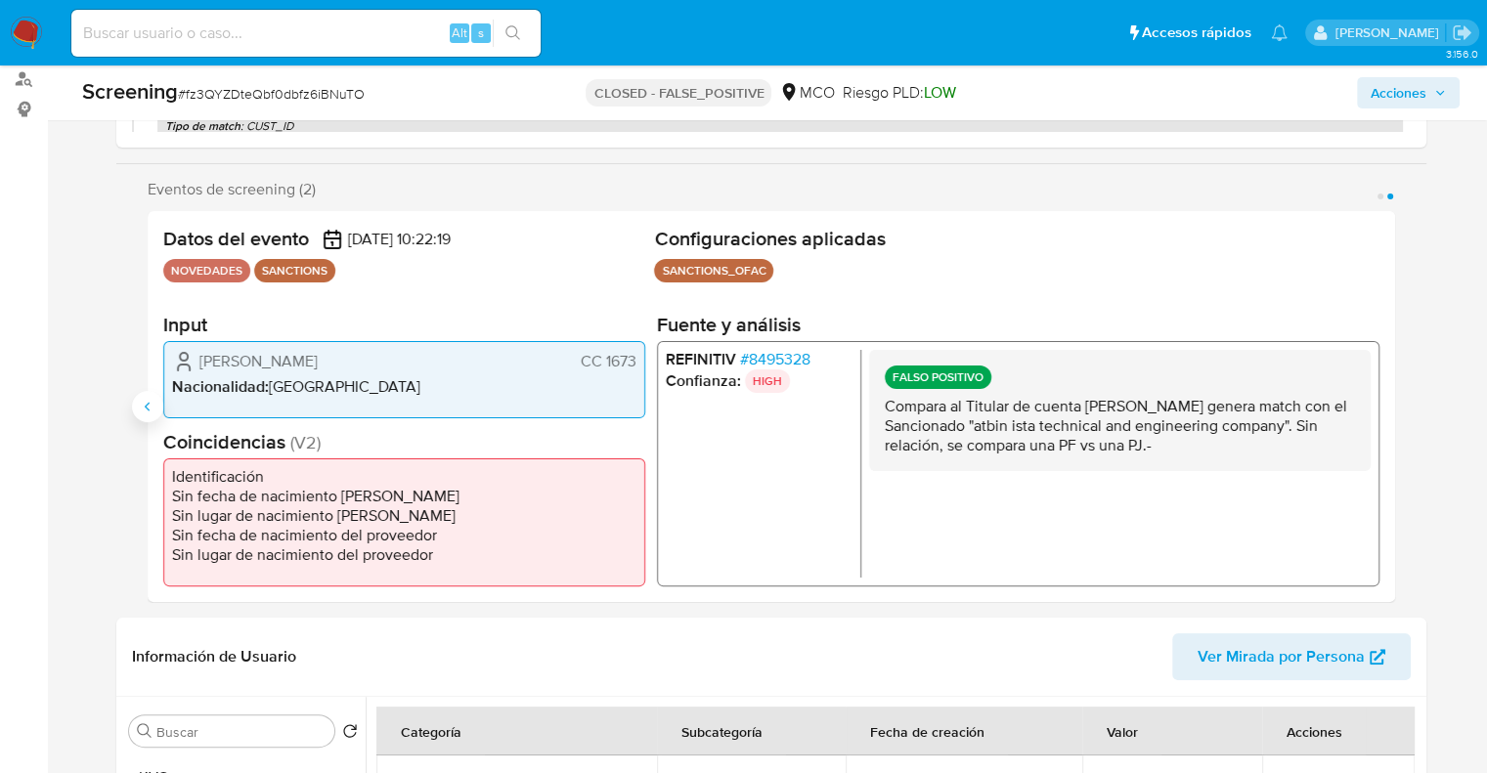
click at [150, 404] on icon "Anterior" at bounding box center [148, 407] width 16 height 16
